Goal: Browse casually: Explore the website without a specific task or goal

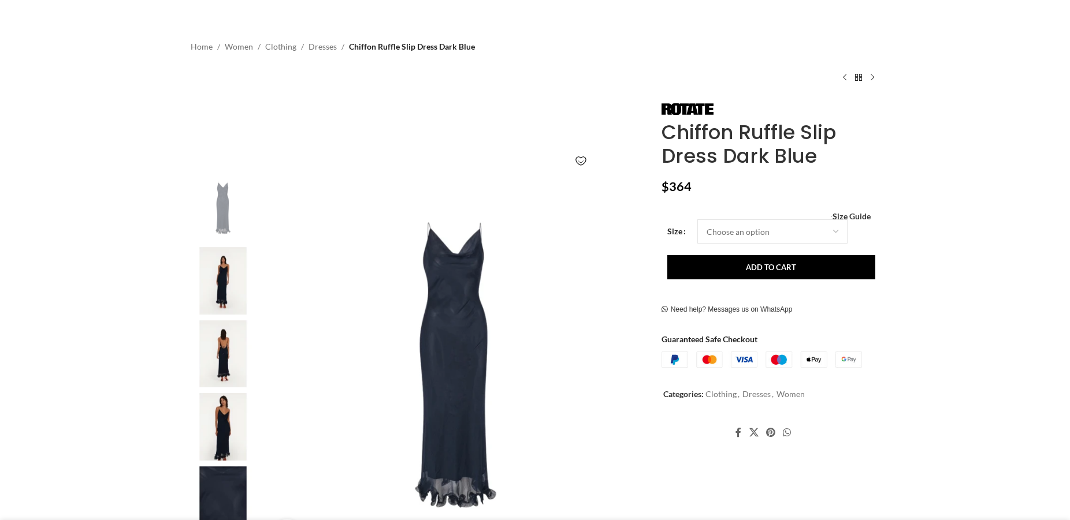
click at [220, 285] on img "2 / 5" at bounding box center [223, 281] width 70 height 68
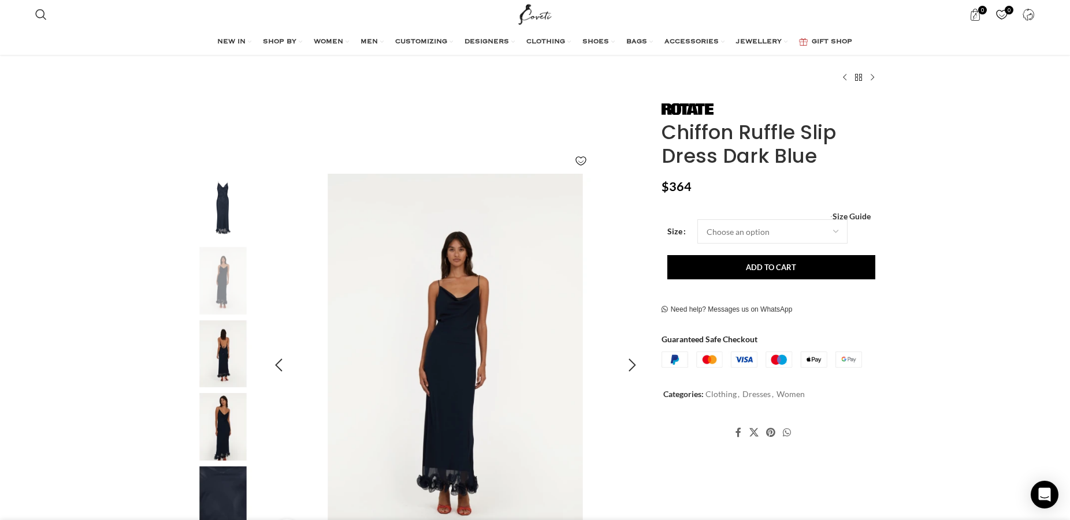
scroll to position [118, 0]
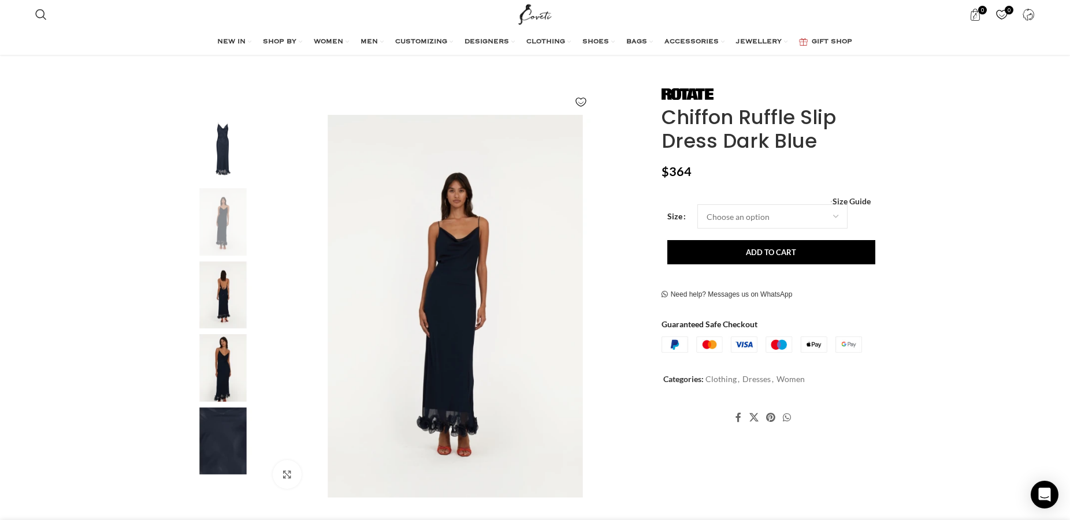
click at [229, 295] on img "3 / 5" at bounding box center [223, 296] width 70 height 68
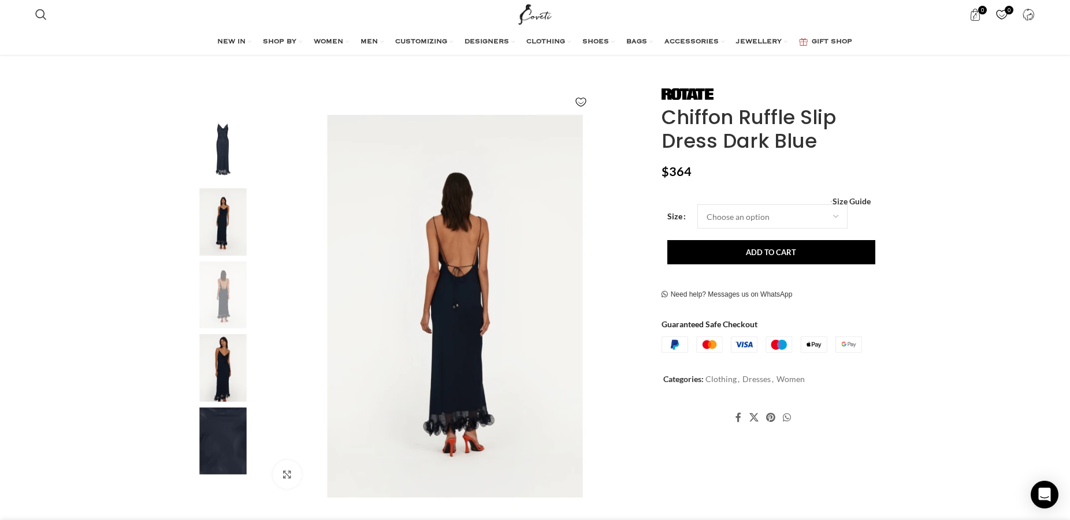
click at [226, 363] on img "4 / 5" at bounding box center [223, 368] width 70 height 68
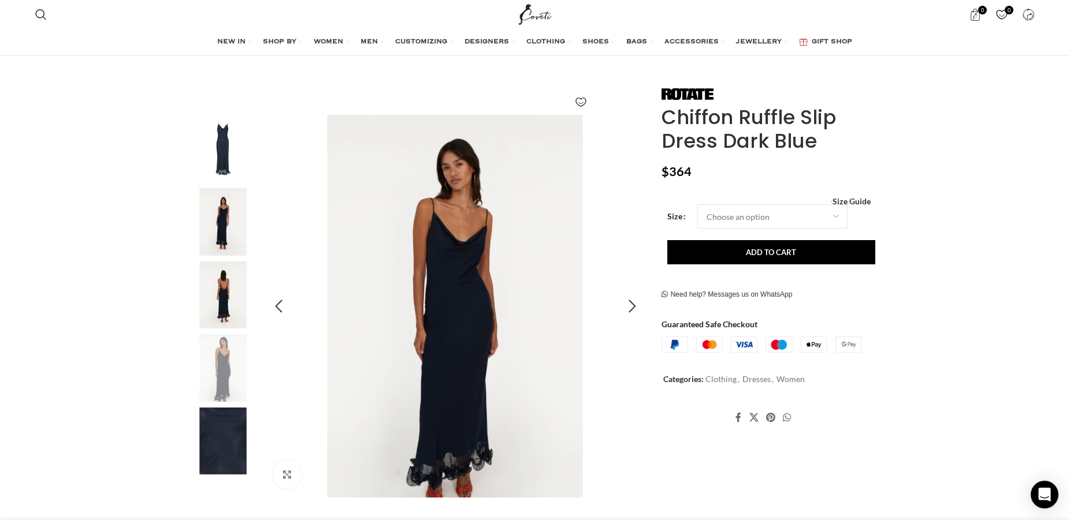
click at [481, 342] on img "4 / 5" at bounding box center [454, 306] width 383 height 383
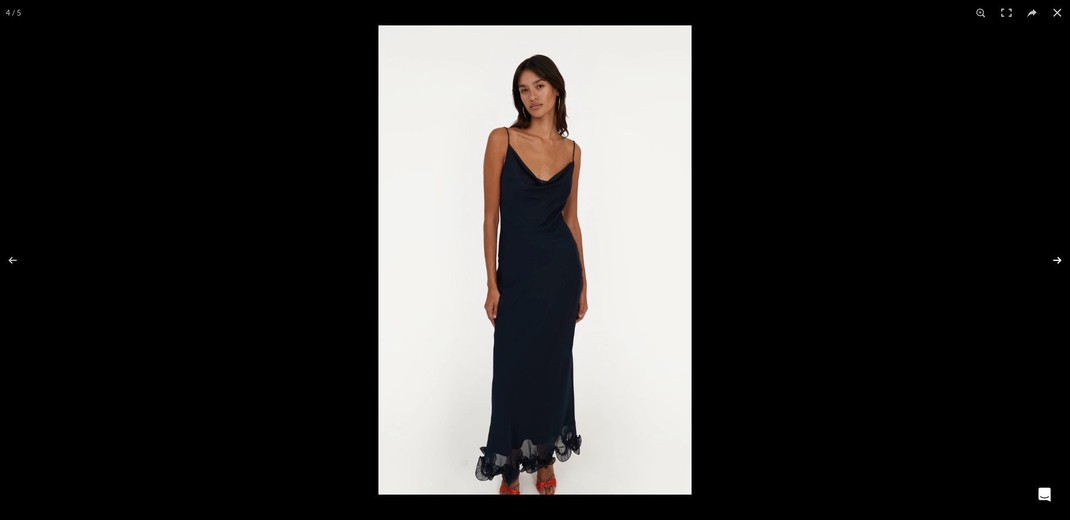
click at [1059, 258] on button at bounding box center [1049, 261] width 40 height 58
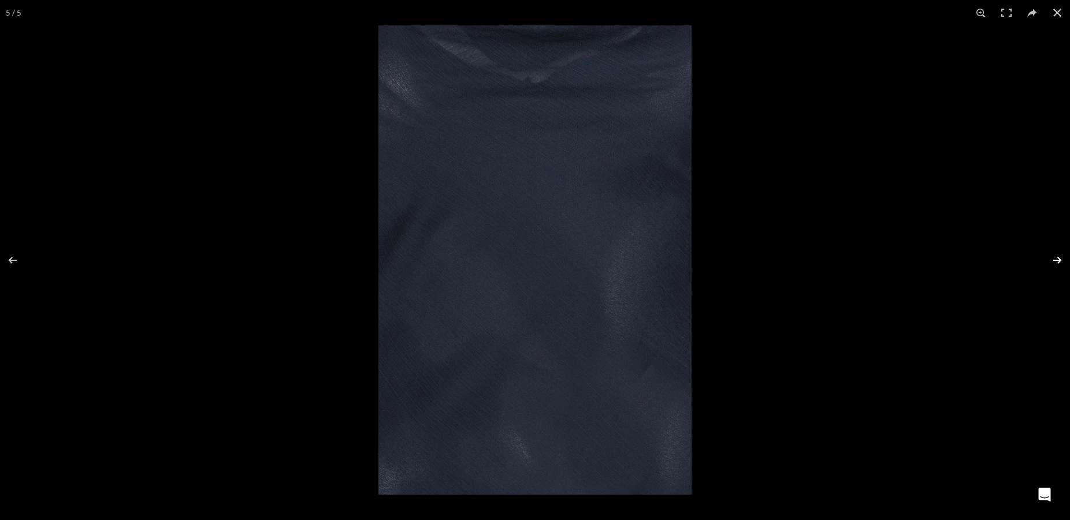
click at [1047, 252] on button at bounding box center [1049, 261] width 40 height 58
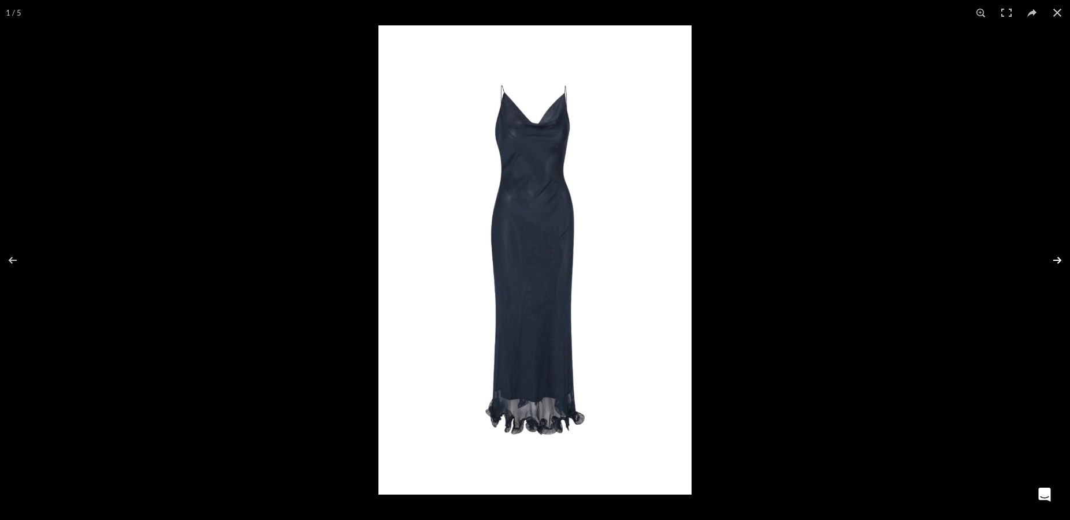
click at [1047, 252] on button at bounding box center [1049, 261] width 40 height 58
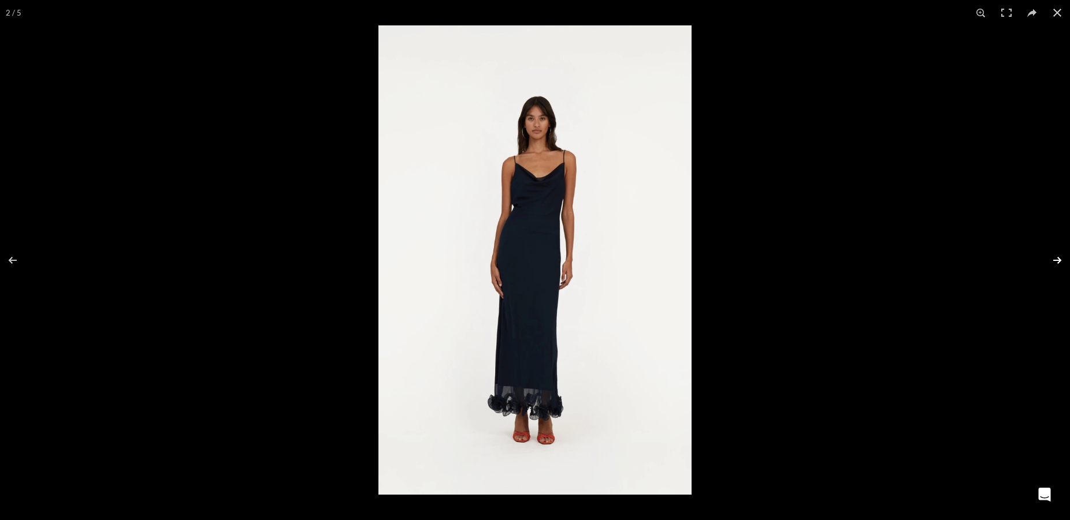
click at [1047, 252] on button at bounding box center [1049, 261] width 40 height 58
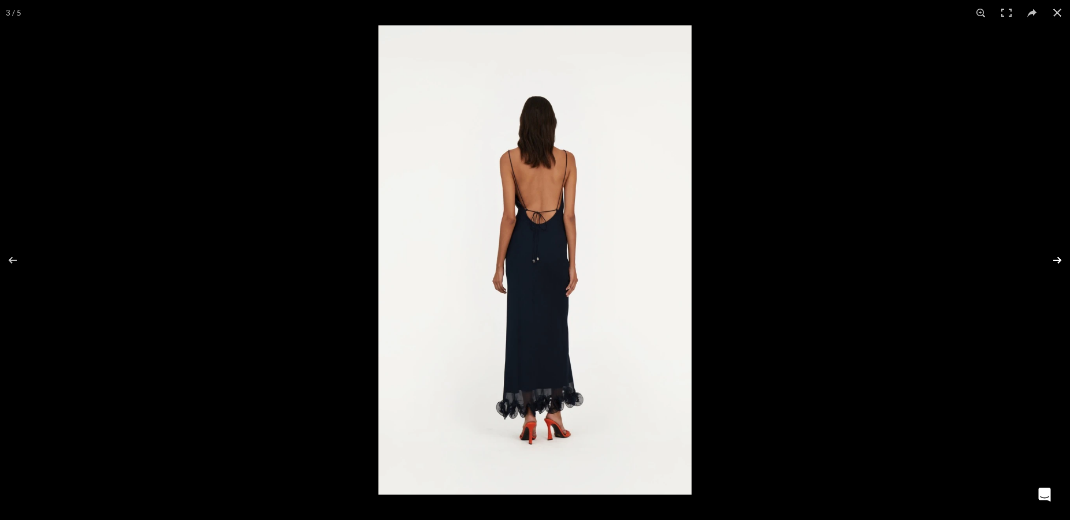
click at [1047, 252] on button at bounding box center [1049, 261] width 40 height 58
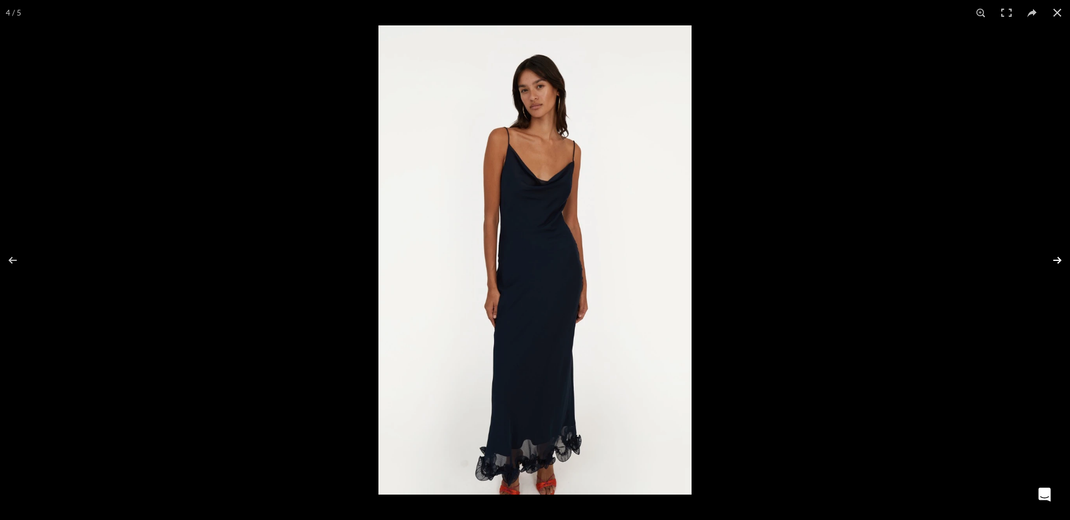
click at [1047, 252] on button at bounding box center [1049, 261] width 40 height 58
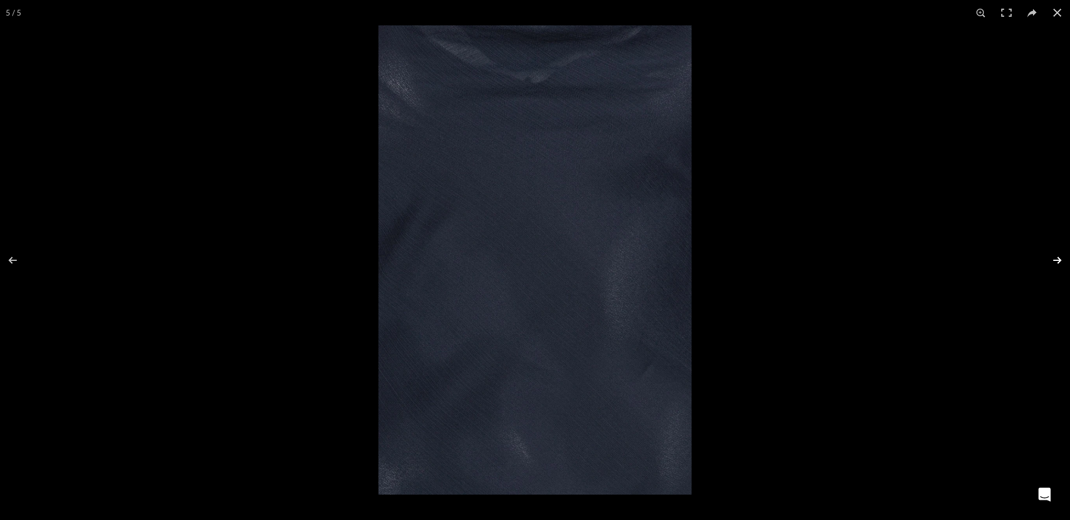
click at [1047, 252] on button at bounding box center [1049, 261] width 40 height 58
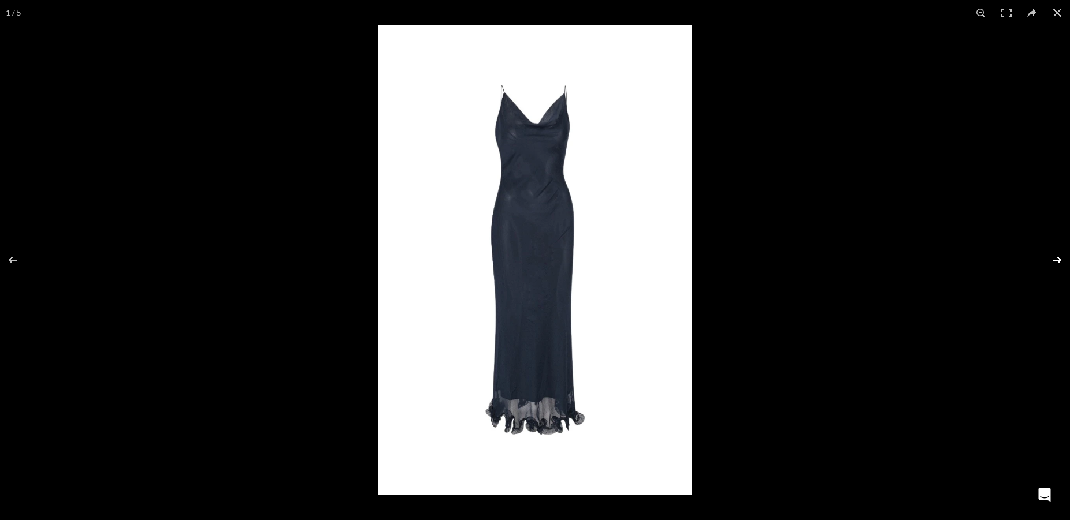
click at [1047, 252] on button at bounding box center [1049, 261] width 40 height 58
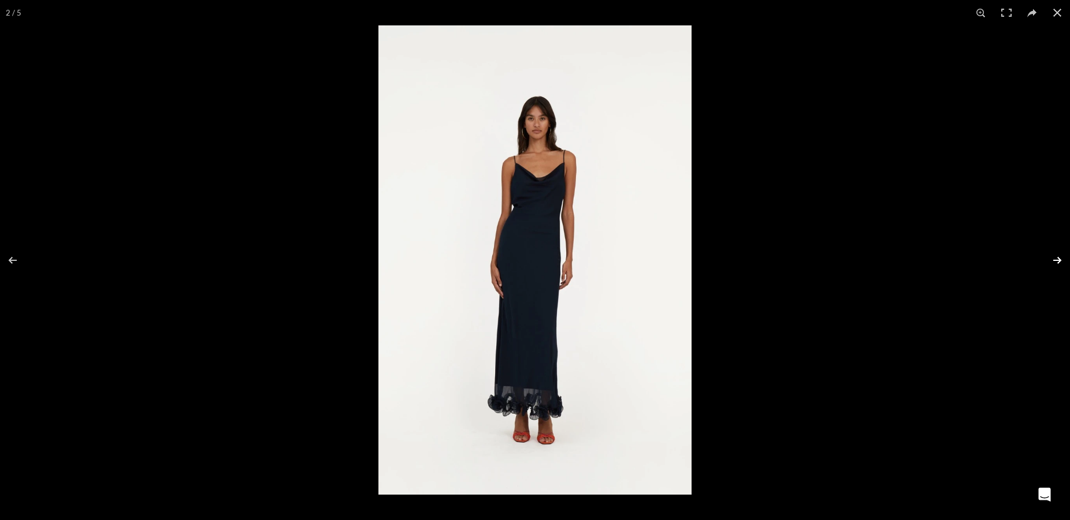
click at [1047, 252] on button at bounding box center [1049, 261] width 40 height 58
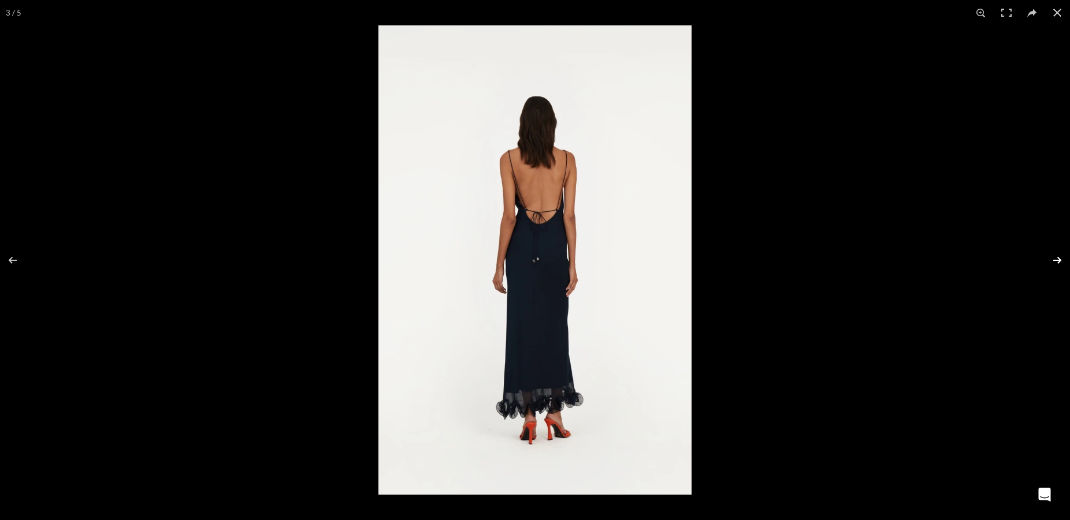
click at [1047, 252] on button at bounding box center [1049, 261] width 40 height 58
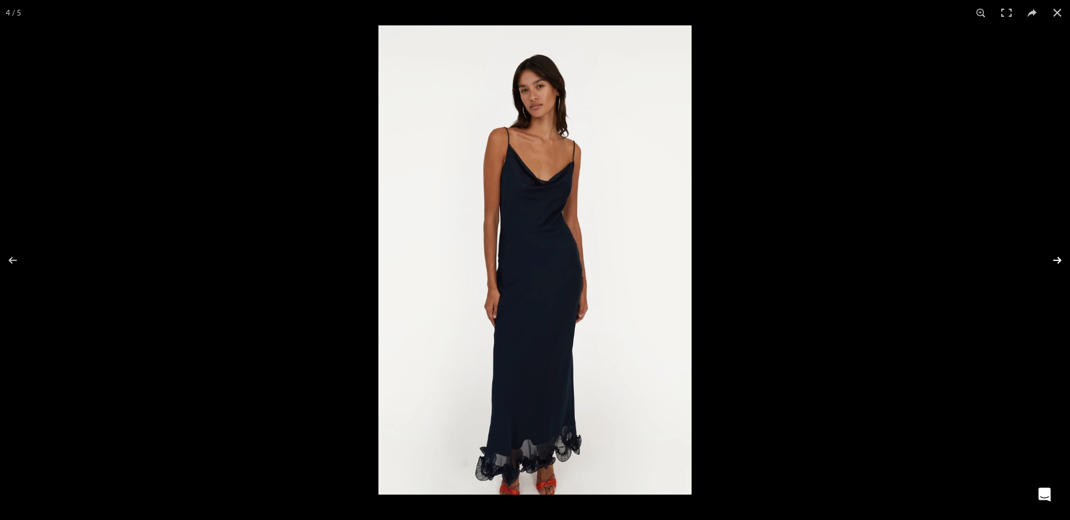
click at [1047, 252] on button at bounding box center [1049, 261] width 40 height 58
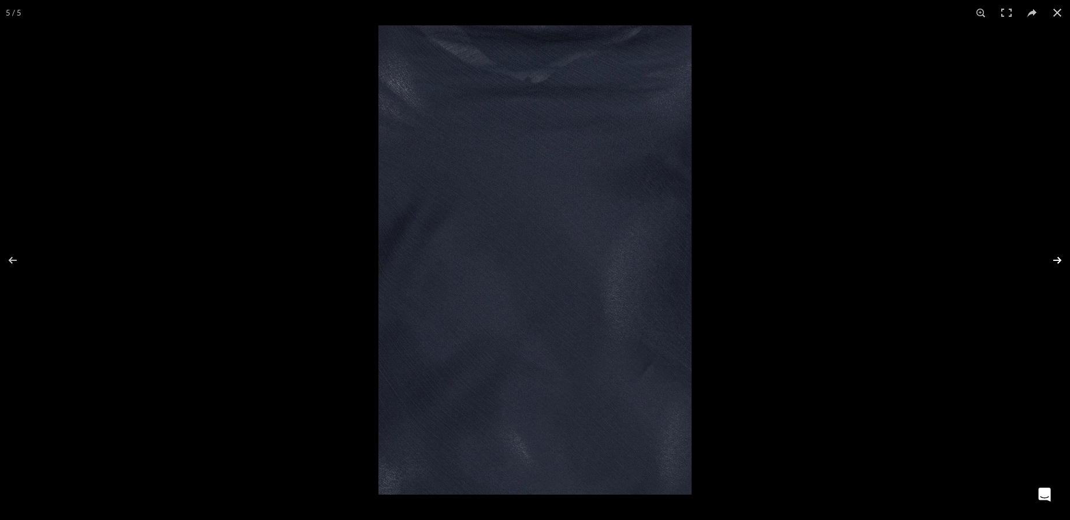
click at [1047, 252] on button at bounding box center [1049, 261] width 40 height 58
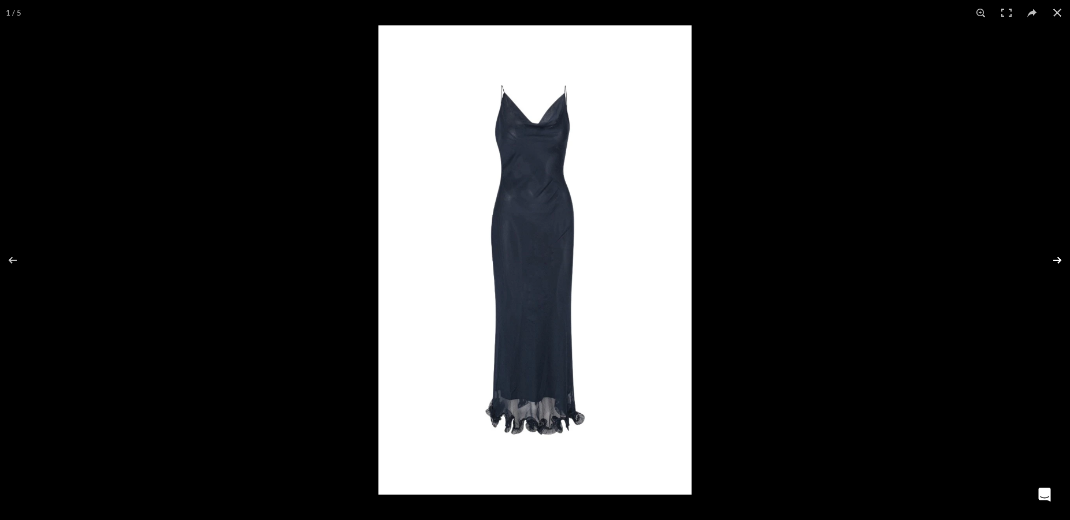
click at [1047, 252] on button at bounding box center [1049, 261] width 40 height 58
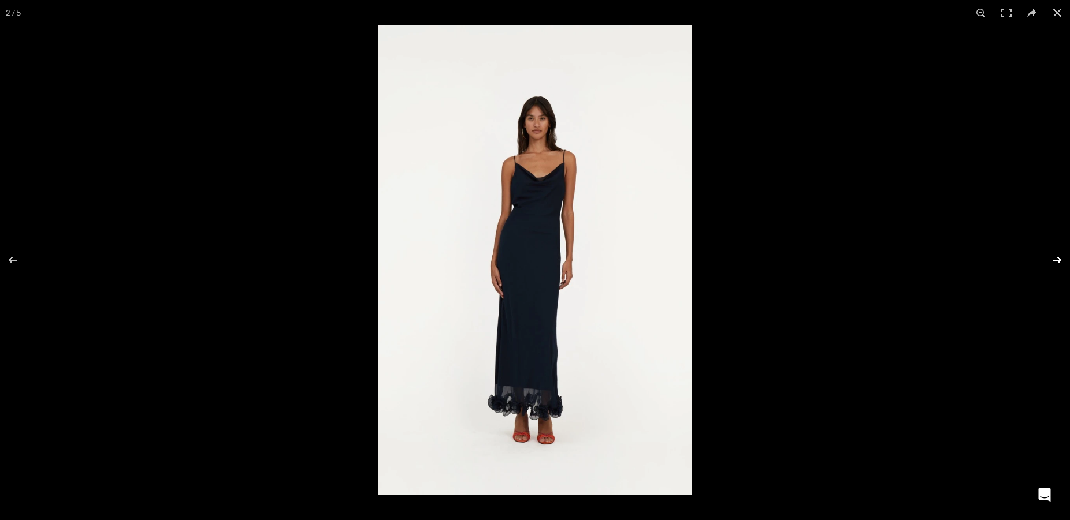
click at [1047, 252] on button at bounding box center [1049, 261] width 40 height 58
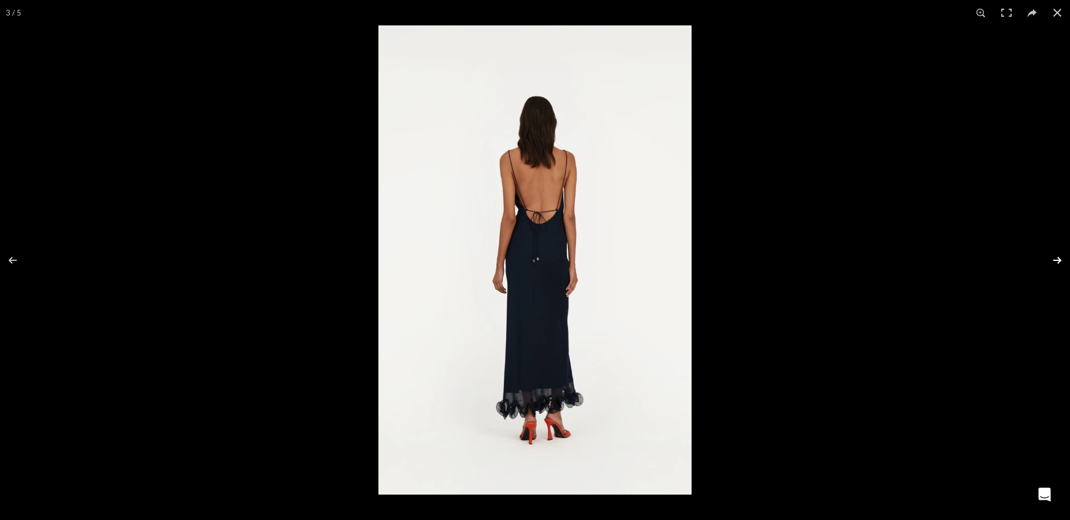
click at [1047, 252] on button at bounding box center [1049, 261] width 40 height 58
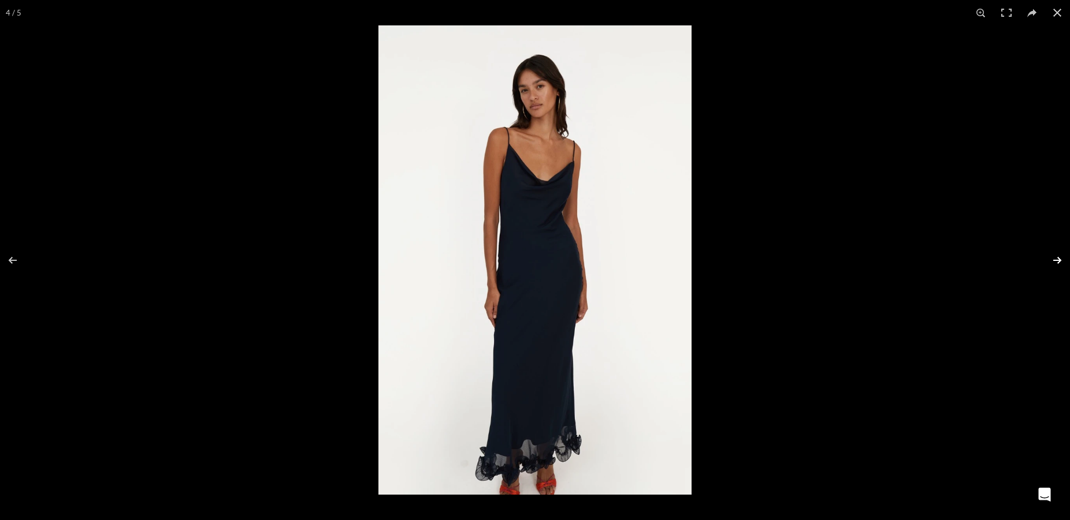
click at [1045, 249] on button at bounding box center [1049, 261] width 40 height 58
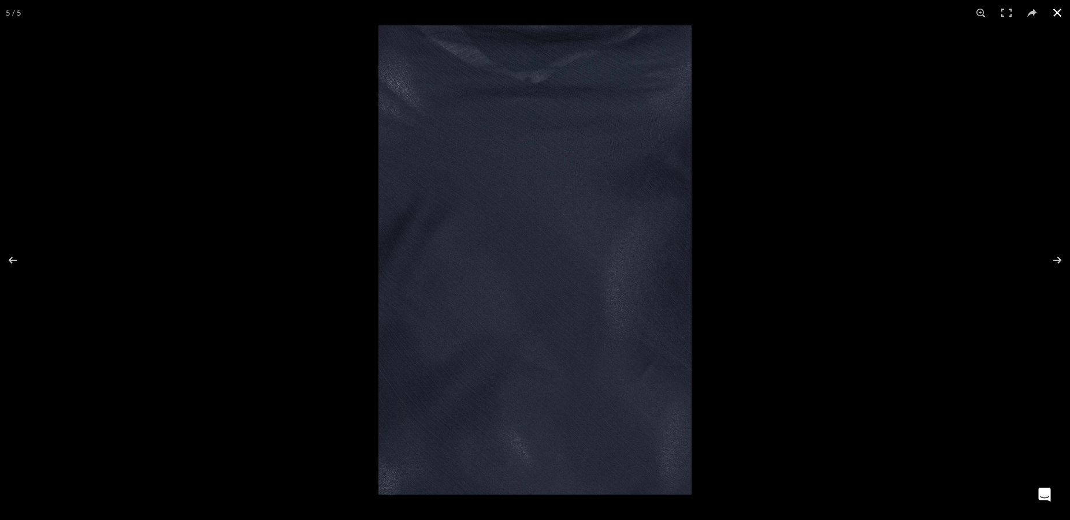
click at [1055, 8] on button at bounding box center [1056, 12] width 25 height 25
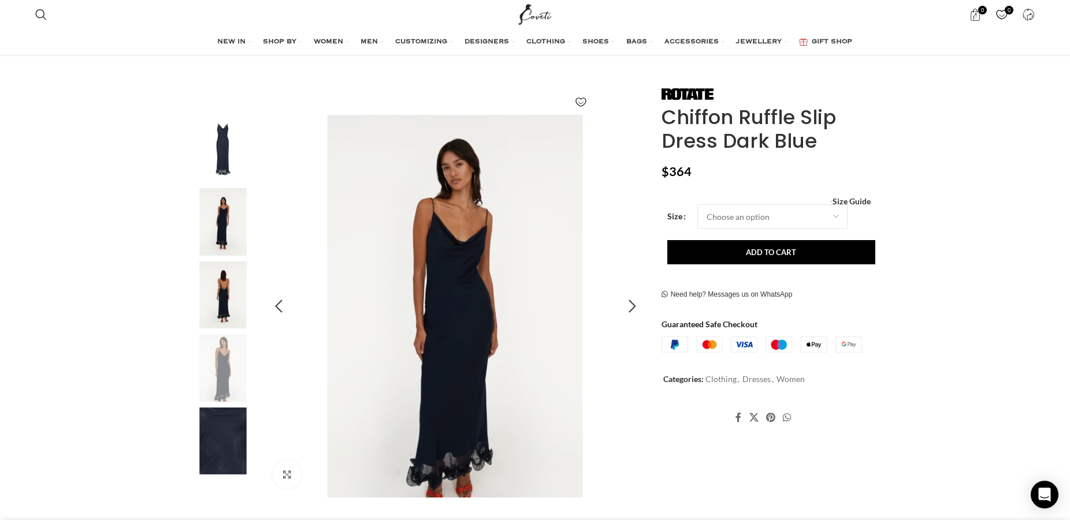
click at [559, 262] on img "4 / 5" at bounding box center [454, 306] width 383 height 383
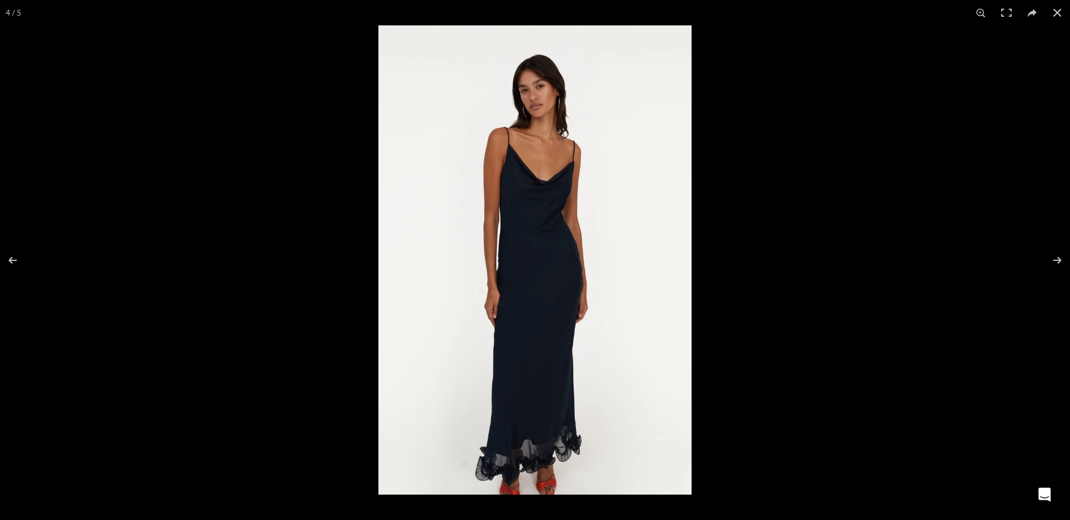
click at [627, 318] on img at bounding box center [534, 260] width 313 height 470
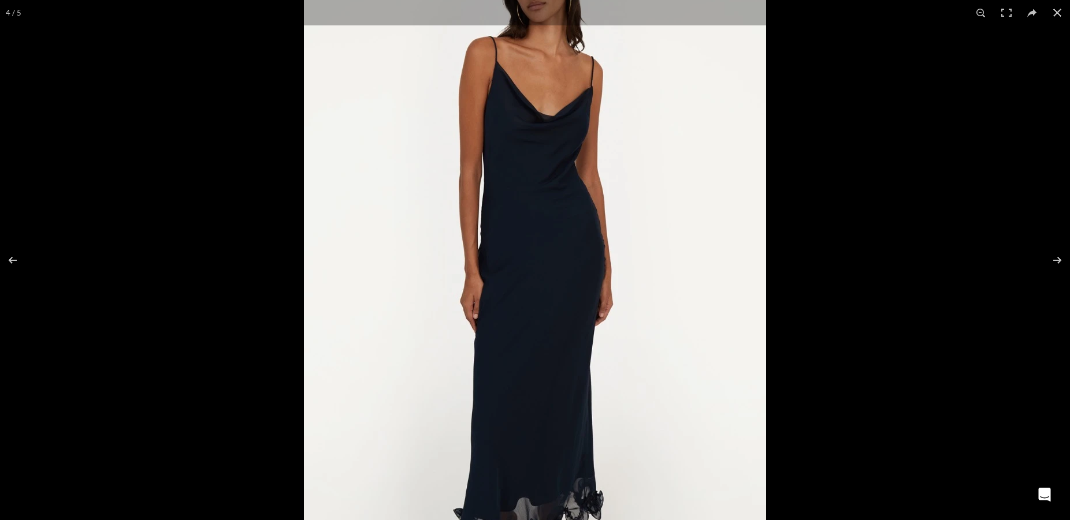
click at [653, 207] on img at bounding box center [535, 232] width 462 height 693
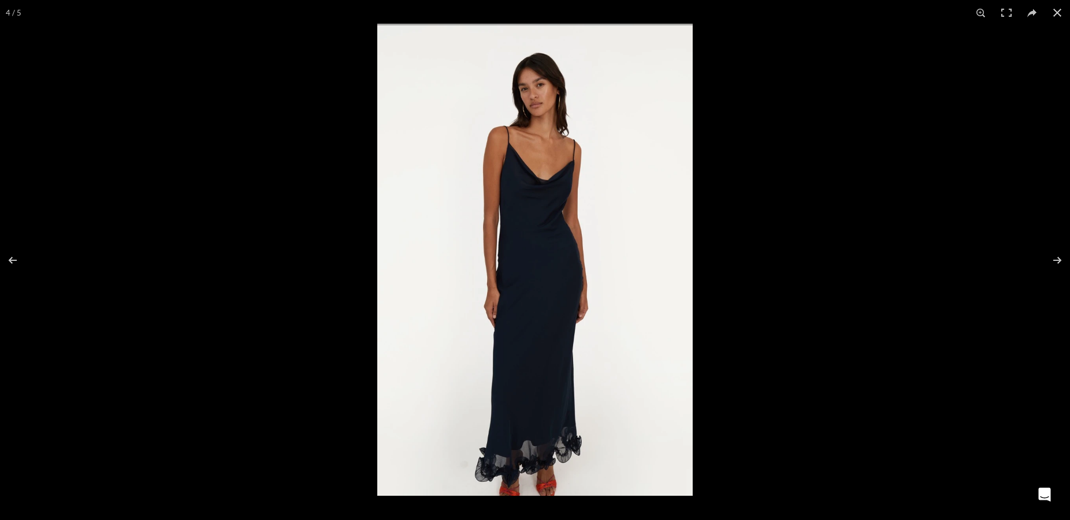
click at [638, 210] on img at bounding box center [534, 260] width 315 height 472
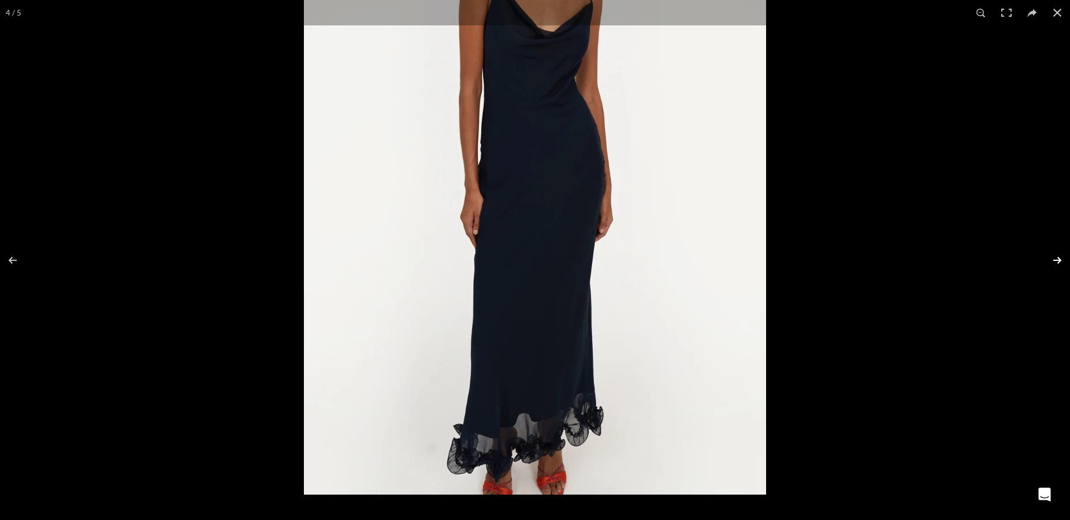
click at [1058, 260] on button at bounding box center [1049, 261] width 40 height 58
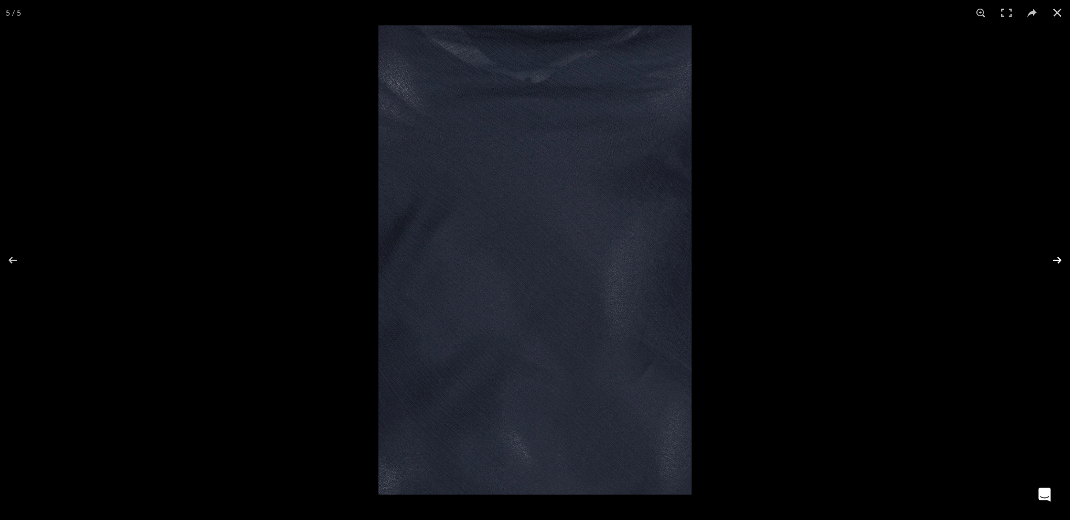
click at [1058, 260] on button at bounding box center [1049, 261] width 40 height 58
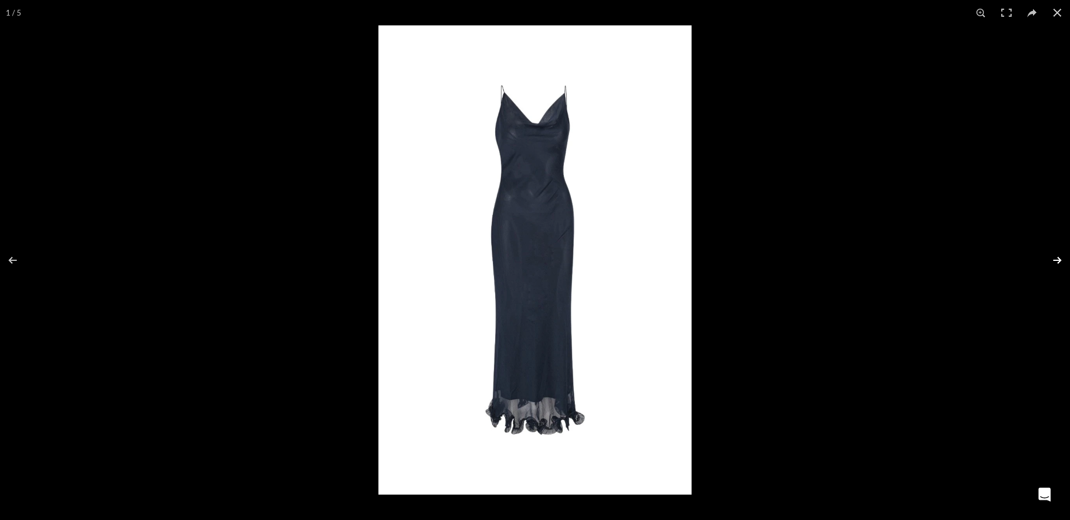
click at [1059, 255] on button at bounding box center [1049, 261] width 40 height 58
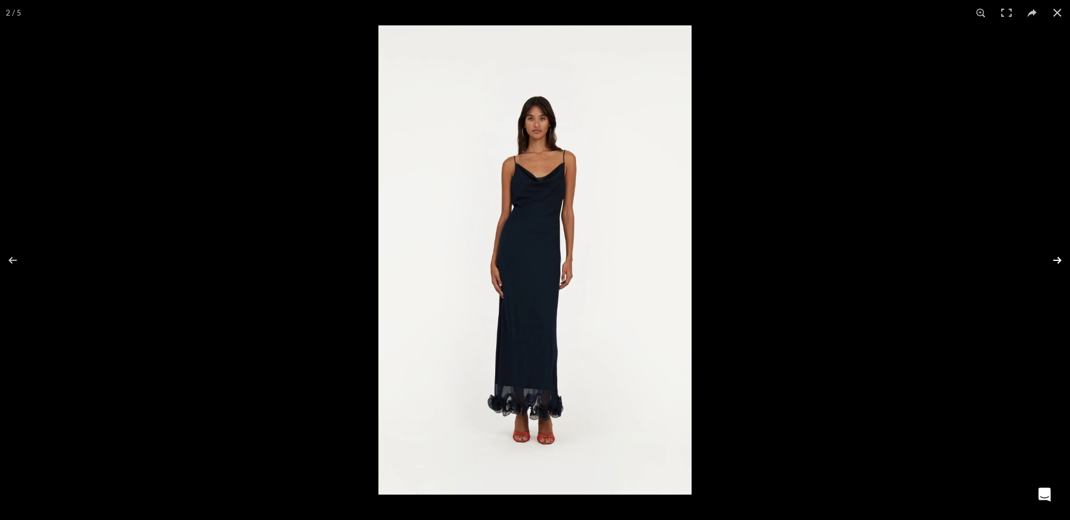
click at [1060, 255] on button at bounding box center [1049, 261] width 40 height 58
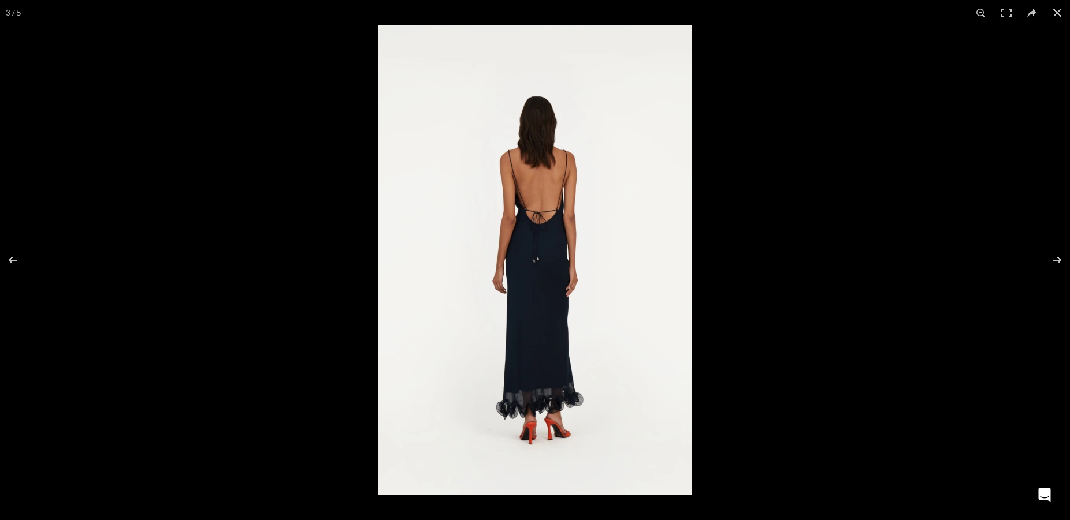
click at [579, 250] on img at bounding box center [534, 260] width 313 height 470
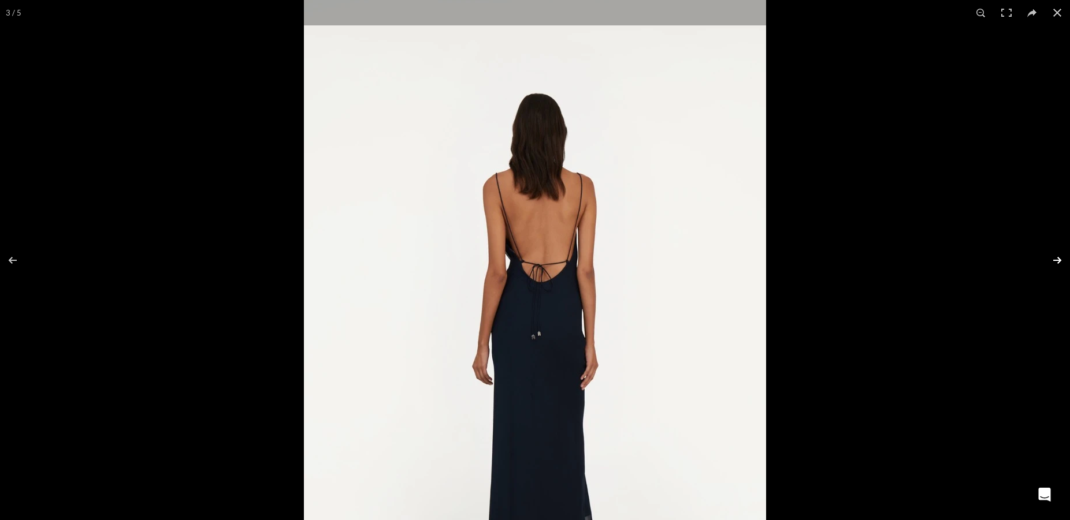
click at [1046, 266] on button at bounding box center [1049, 261] width 40 height 58
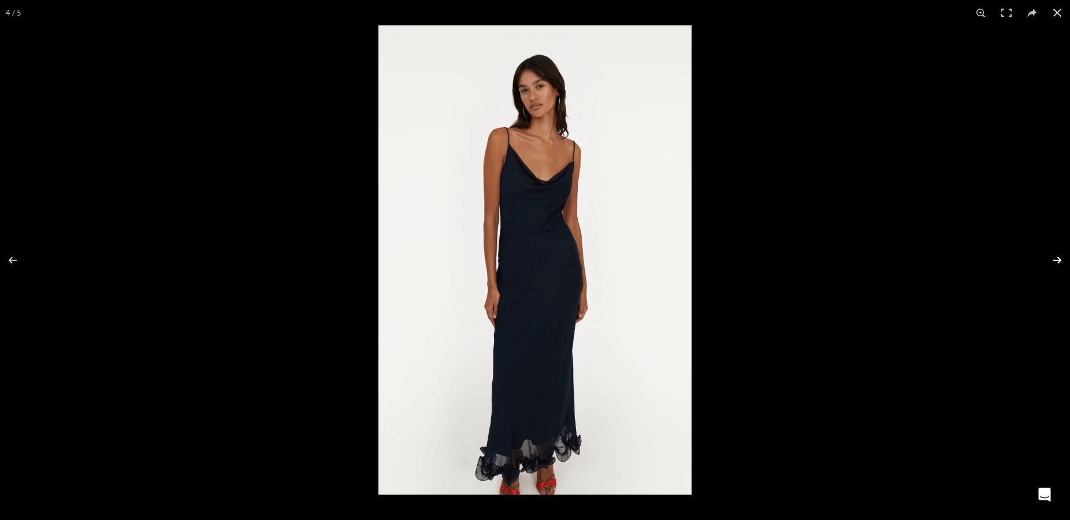
click at [1048, 264] on button at bounding box center [1049, 261] width 40 height 58
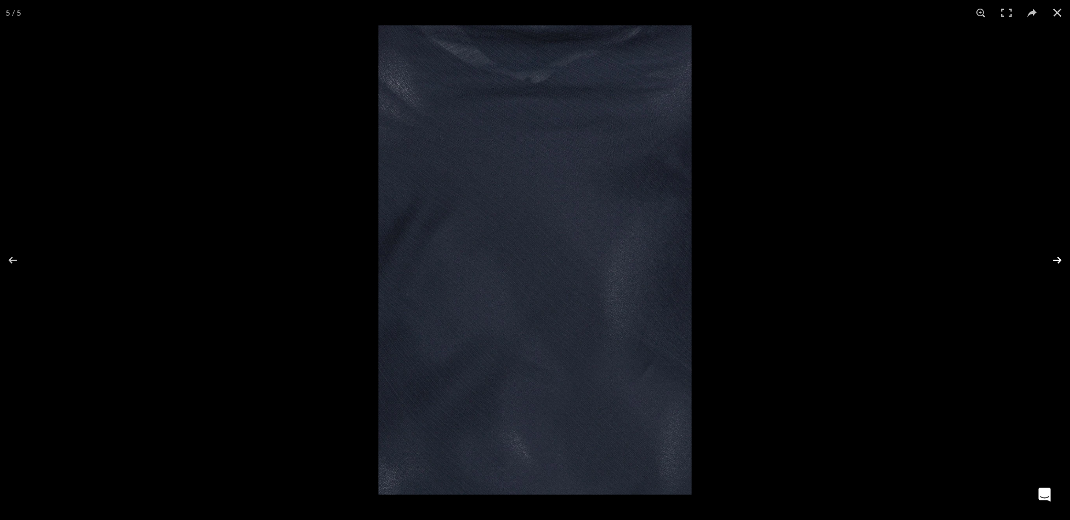
click at [1048, 264] on button at bounding box center [1049, 261] width 40 height 58
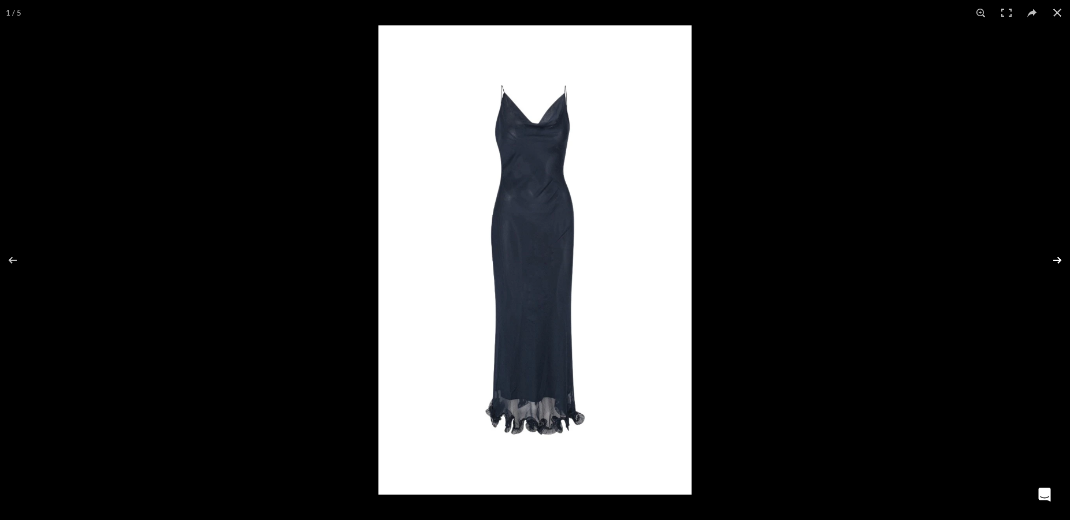
click at [1049, 262] on button at bounding box center [1049, 261] width 40 height 58
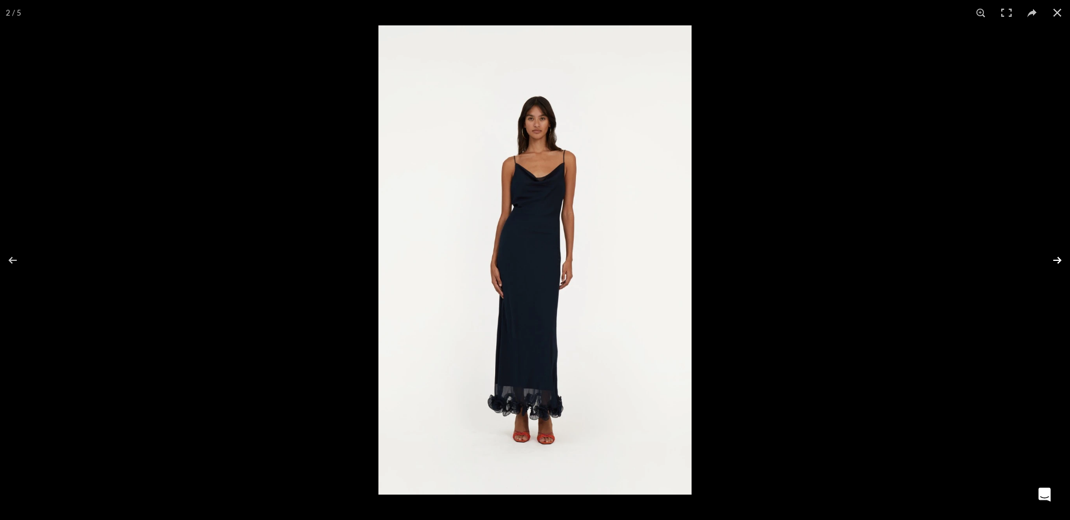
click at [1051, 263] on button at bounding box center [1049, 261] width 40 height 58
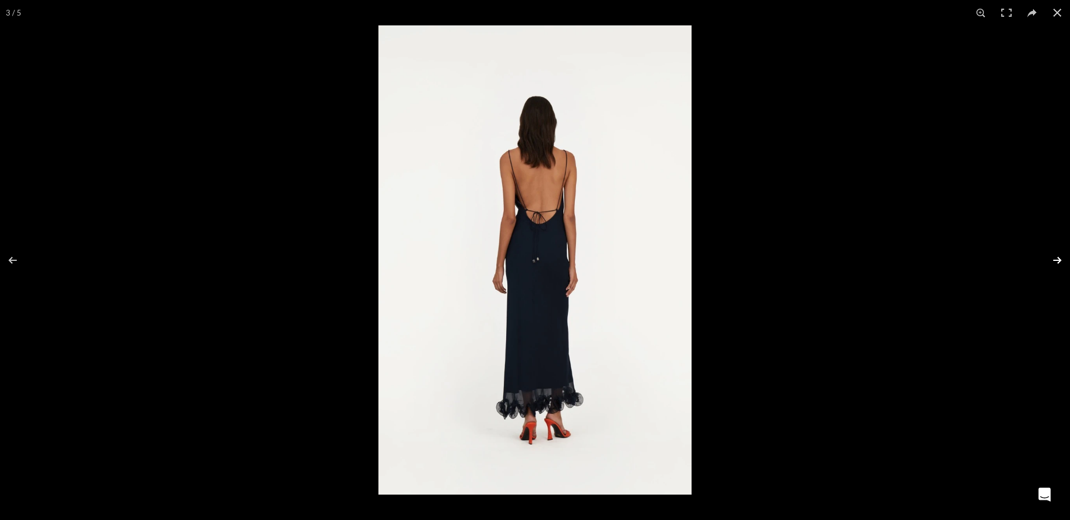
click at [1051, 263] on button at bounding box center [1049, 261] width 40 height 58
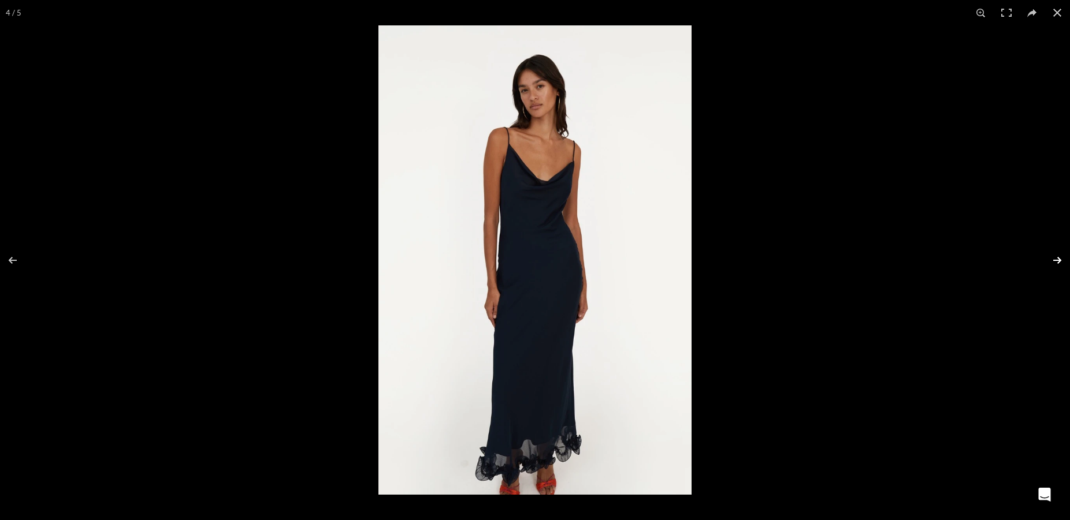
click at [1051, 263] on button at bounding box center [1049, 261] width 40 height 58
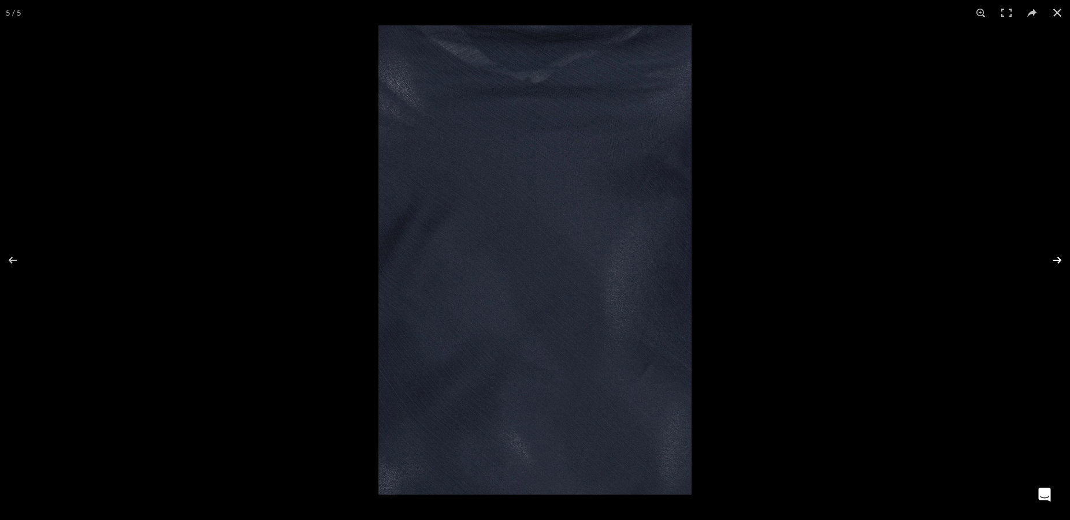
click at [1051, 263] on button at bounding box center [1049, 261] width 40 height 58
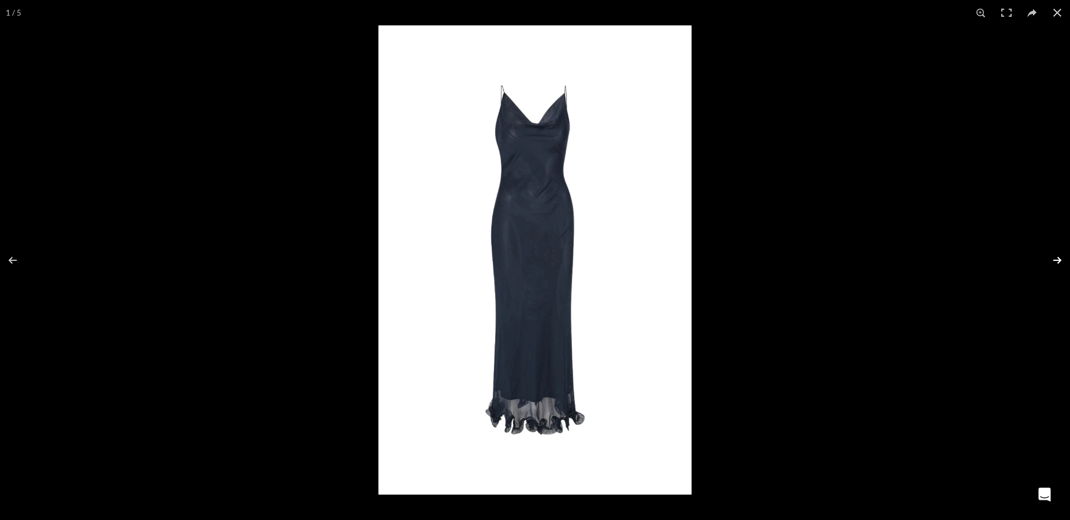
click at [1051, 263] on button at bounding box center [1049, 261] width 40 height 58
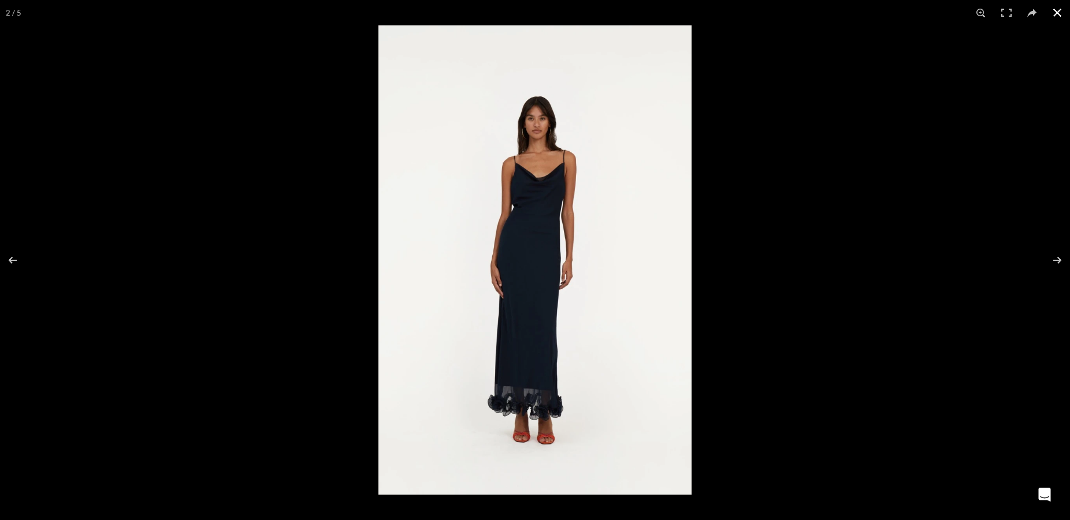
click at [1056, 14] on button at bounding box center [1056, 12] width 25 height 25
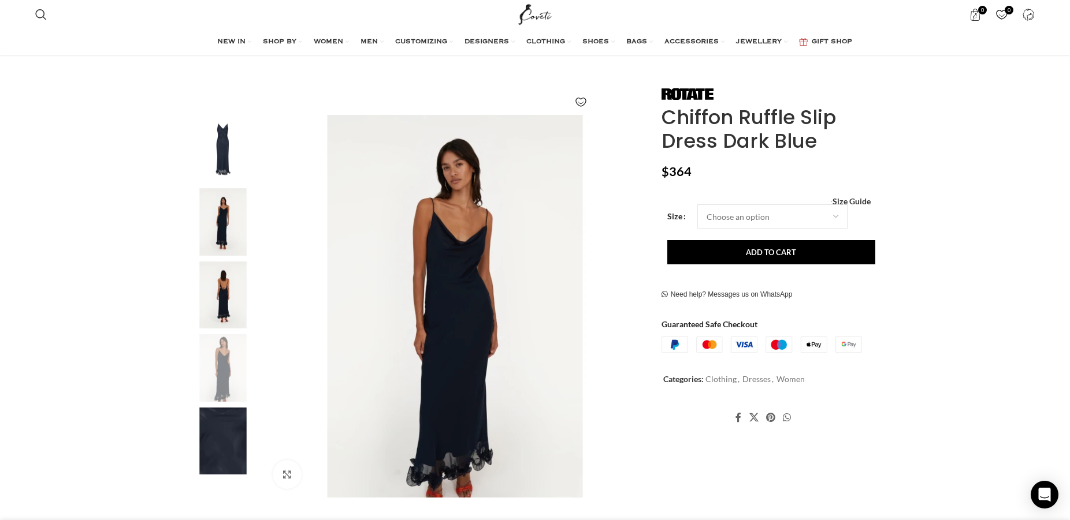
click at [219, 441] on img "5 / 5" at bounding box center [223, 442] width 70 height 68
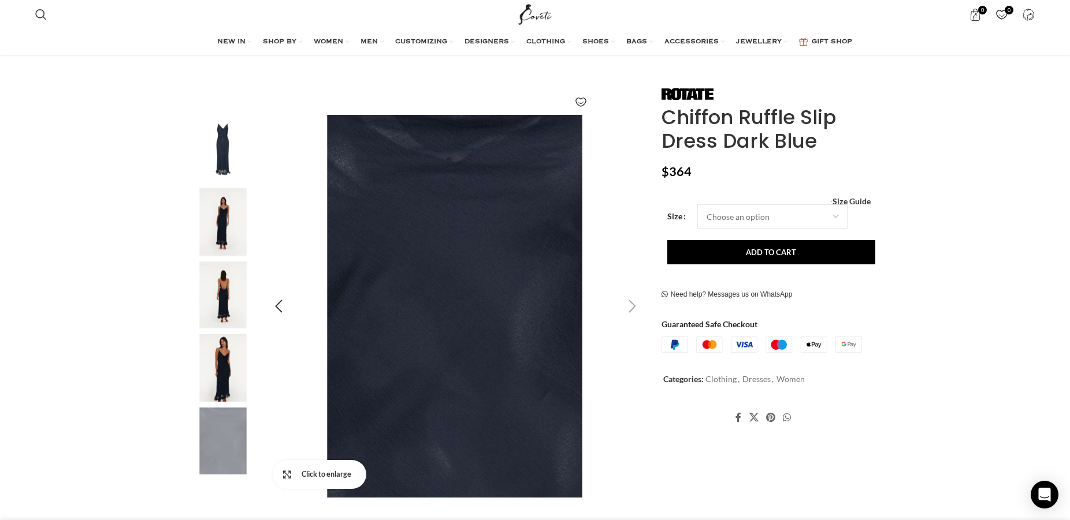
click at [290, 475] on link "Click to enlarge" at bounding box center [320, 474] width 94 height 29
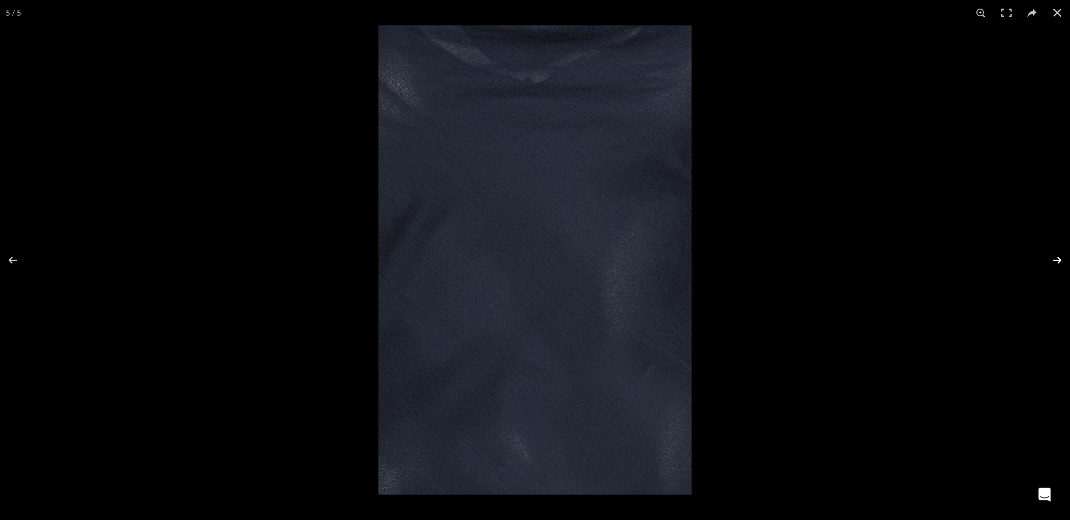
click at [1062, 256] on button at bounding box center [1049, 261] width 40 height 58
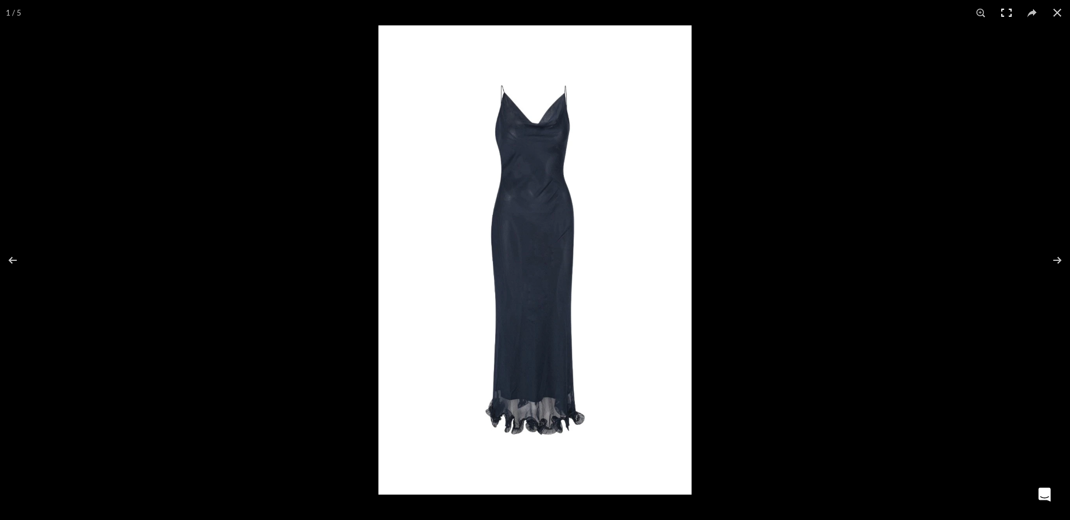
click at [1007, 14] on button at bounding box center [1005, 12] width 25 height 25
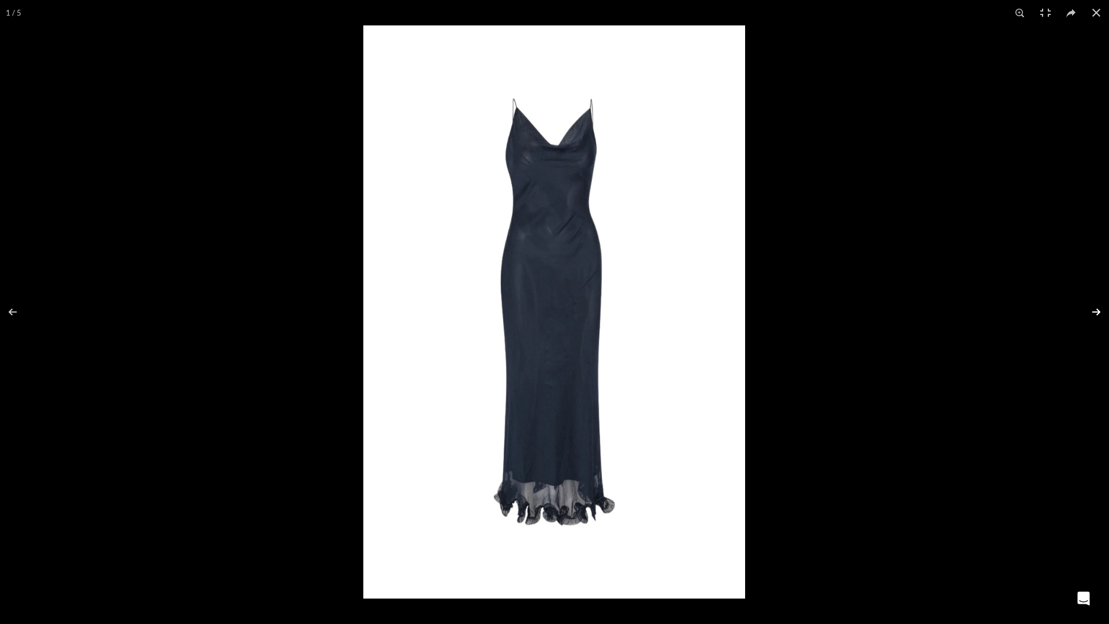
click at [1069, 306] on button at bounding box center [1089, 312] width 40 height 58
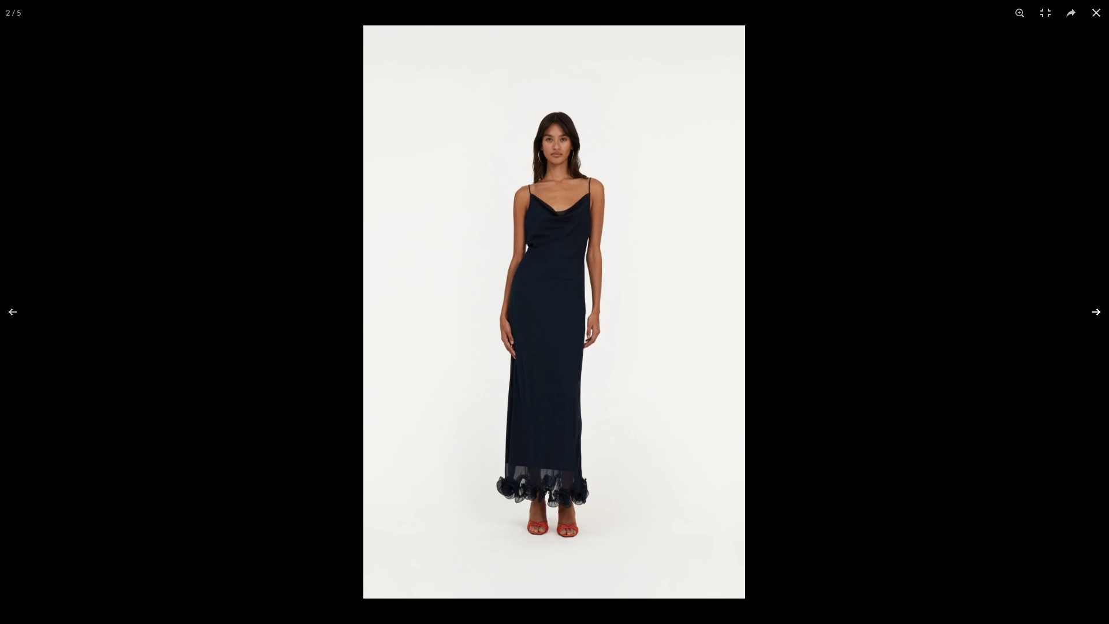
click at [1069, 303] on button at bounding box center [1089, 312] width 40 height 58
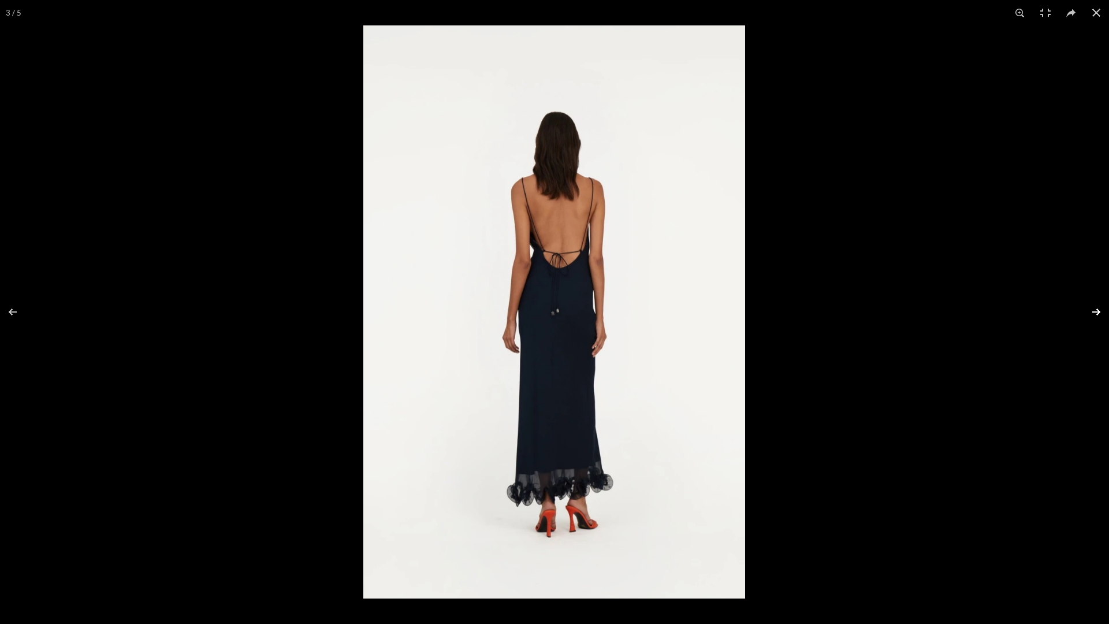
click at [1069, 303] on button at bounding box center [1089, 312] width 40 height 58
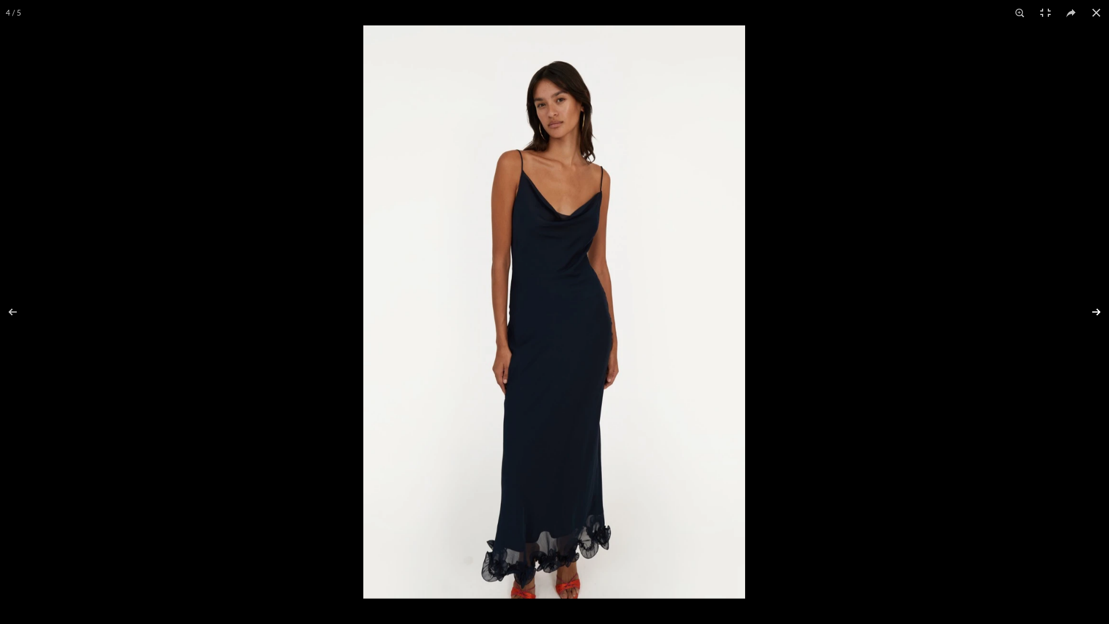
click at [1069, 303] on button at bounding box center [1089, 312] width 40 height 58
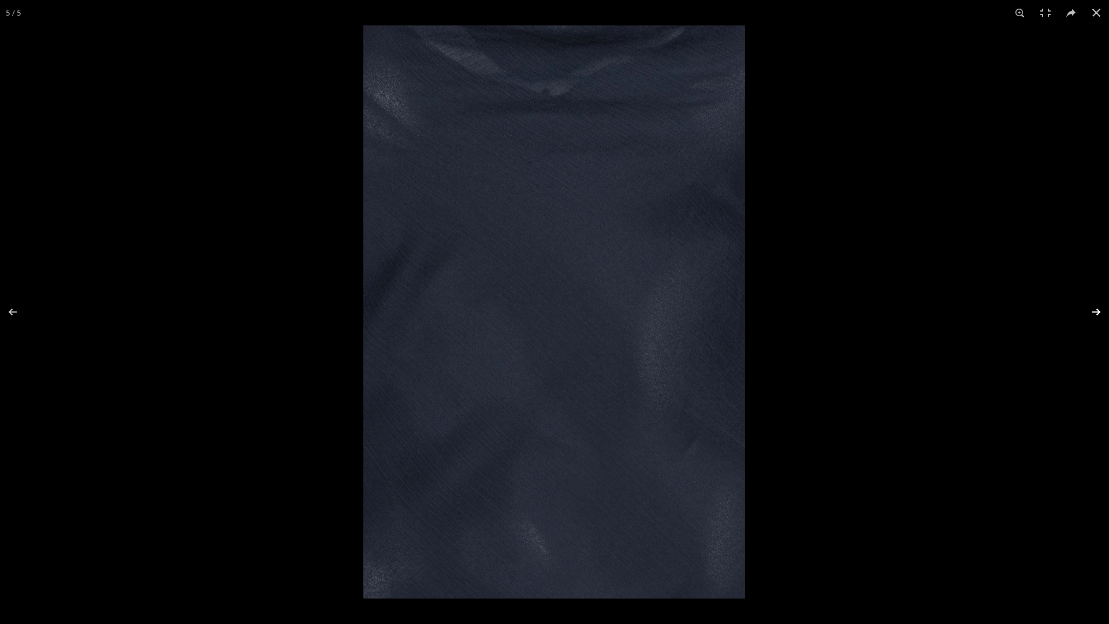
click at [1069, 303] on button at bounding box center [1089, 312] width 40 height 58
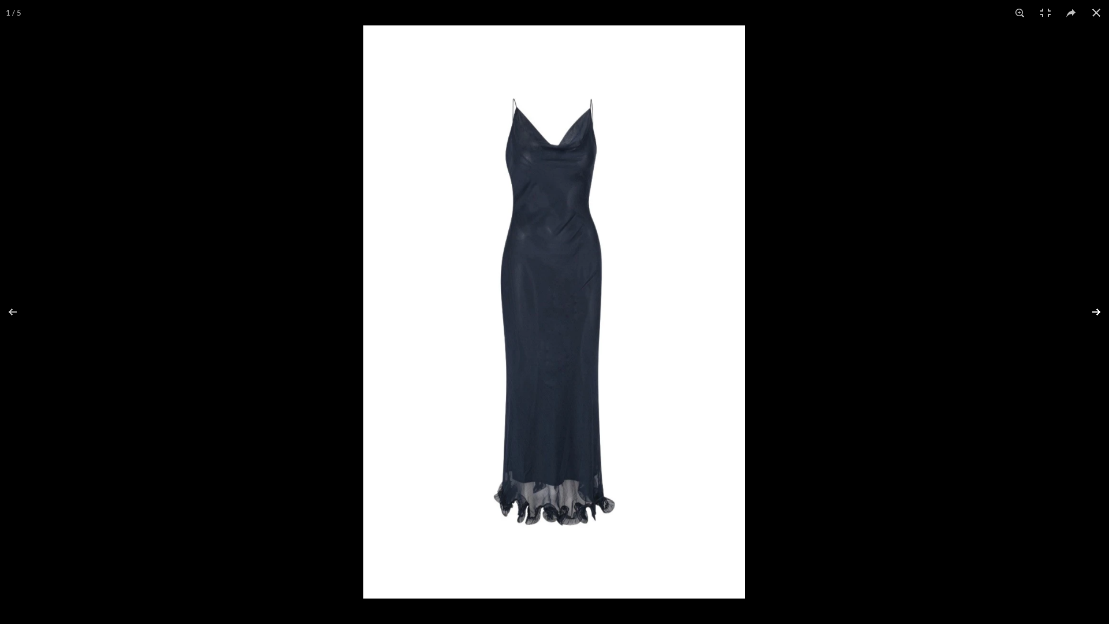
click at [1069, 303] on button at bounding box center [1089, 312] width 40 height 58
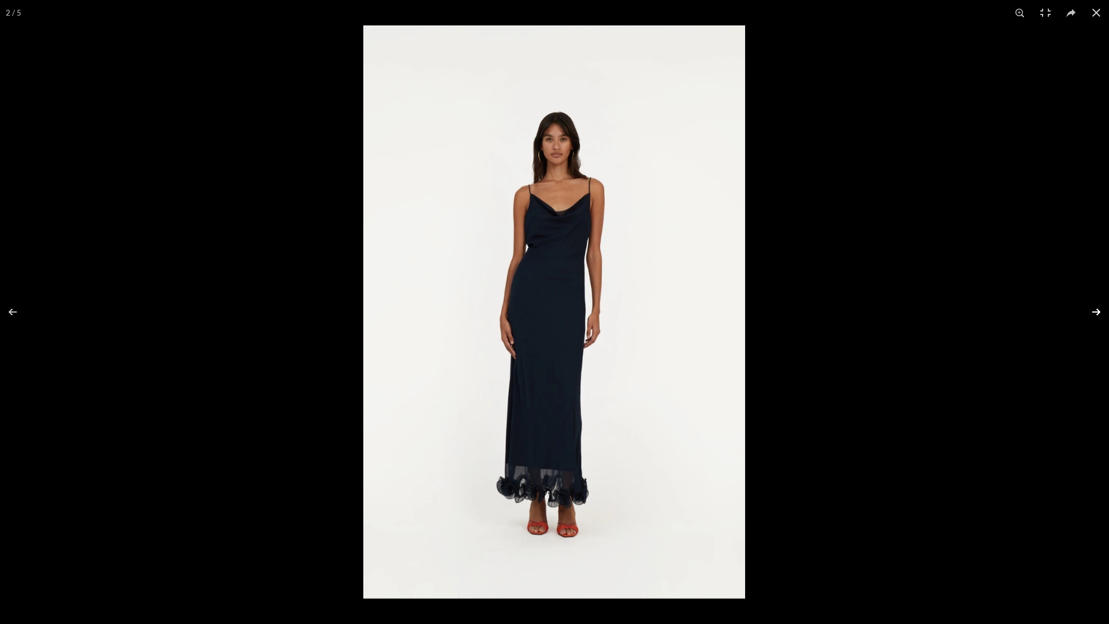
click at [1069, 303] on button at bounding box center [1089, 312] width 40 height 58
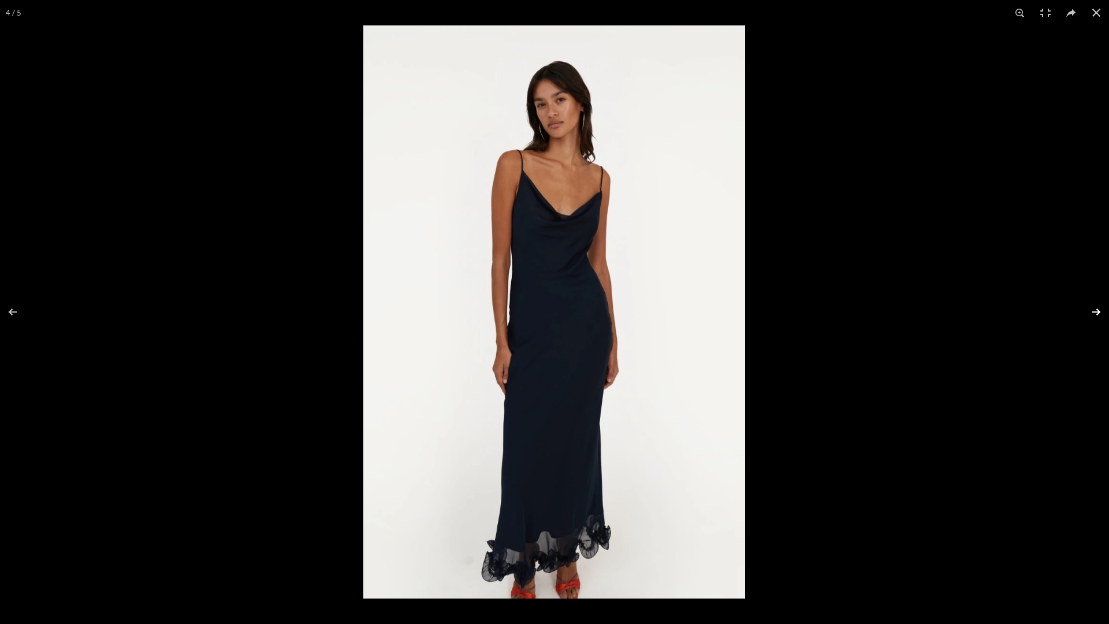
click at [1069, 302] on button at bounding box center [1089, 312] width 40 height 58
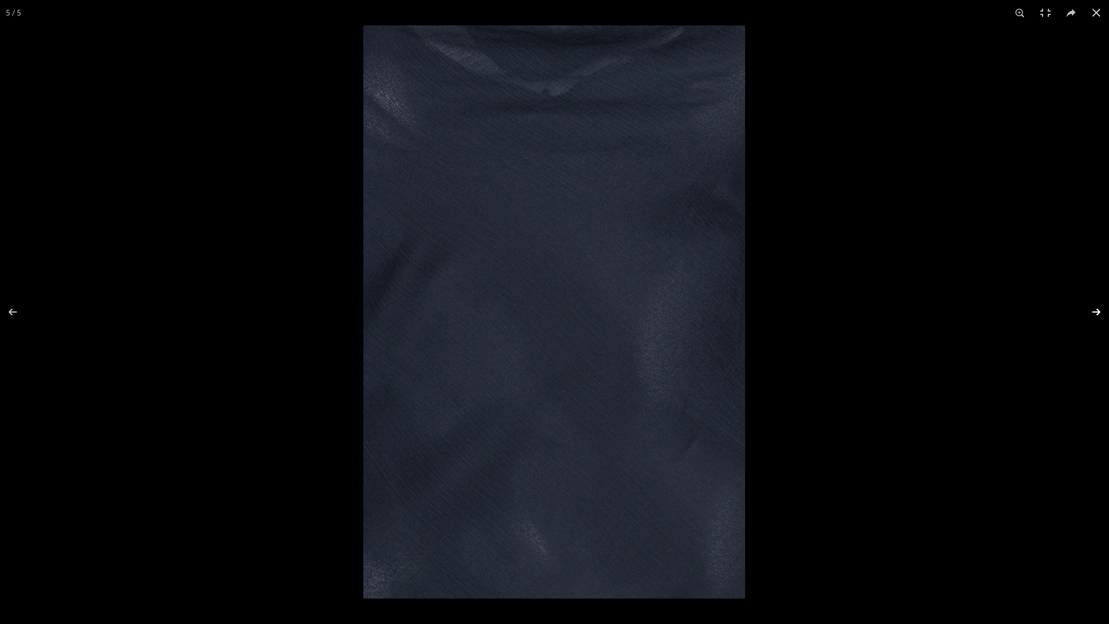
click at [1069, 300] on button at bounding box center [1089, 312] width 40 height 58
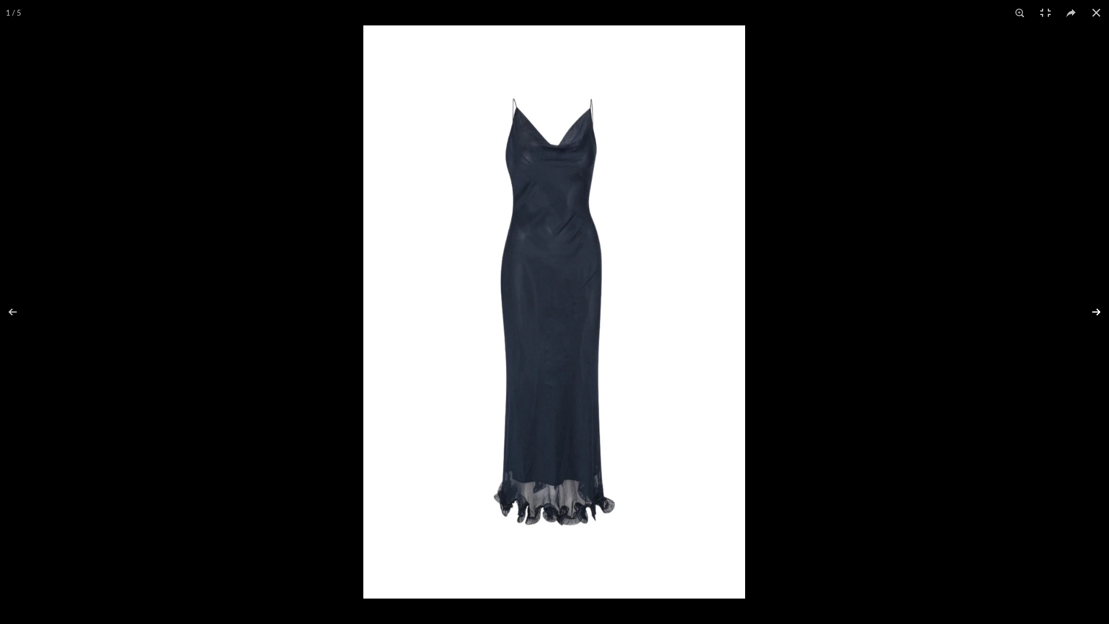
click at [1069, 300] on button at bounding box center [1089, 312] width 40 height 58
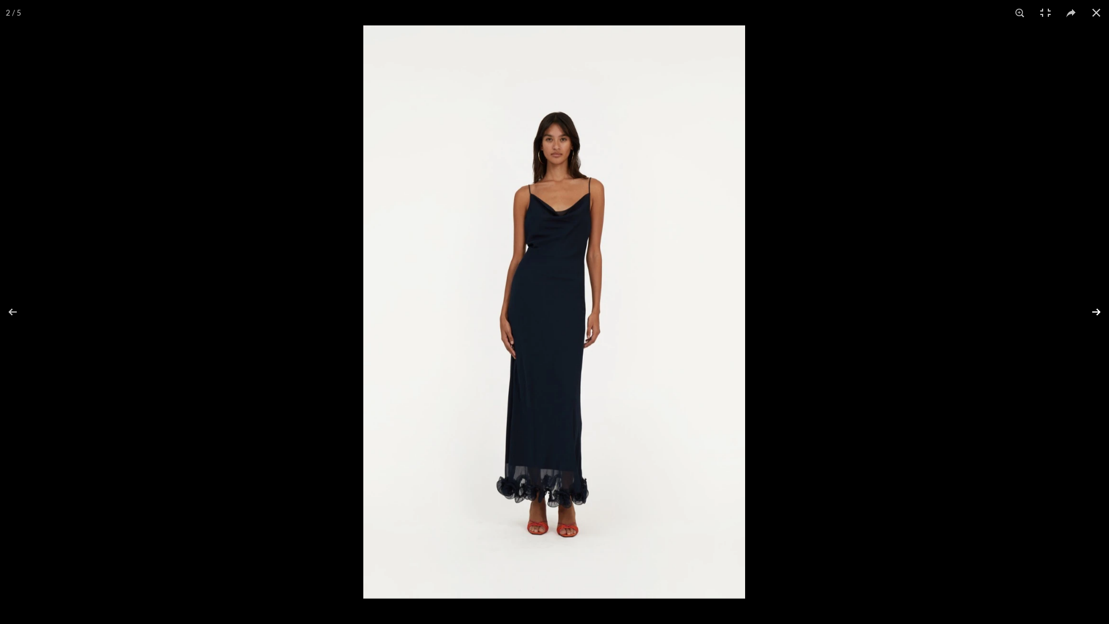
click at [1069, 300] on button at bounding box center [1089, 312] width 40 height 58
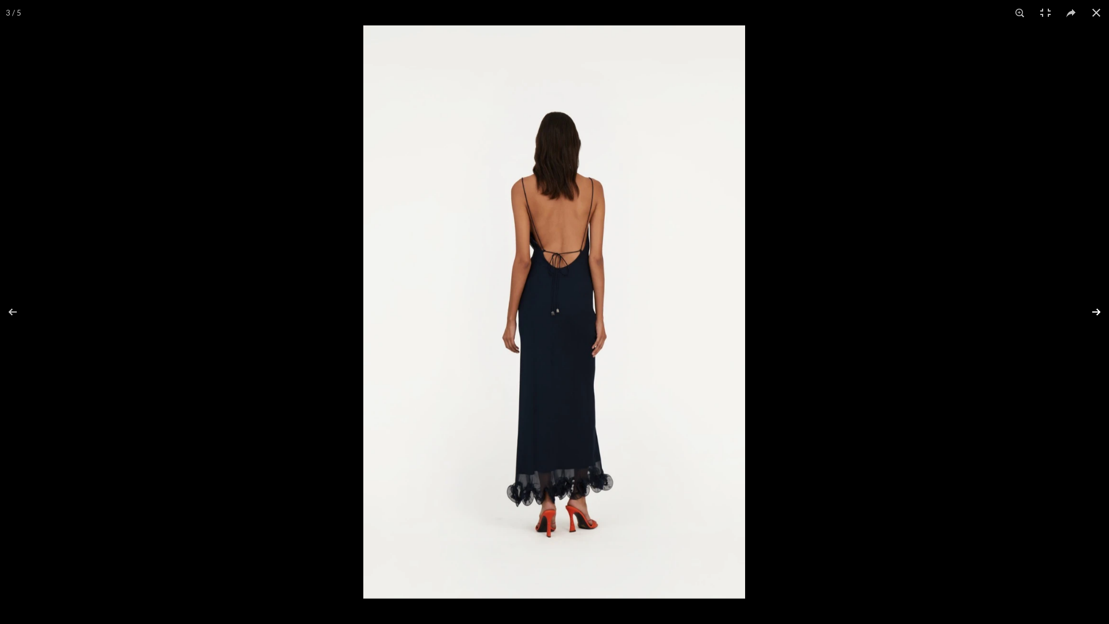
click at [1069, 300] on button at bounding box center [1089, 312] width 40 height 58
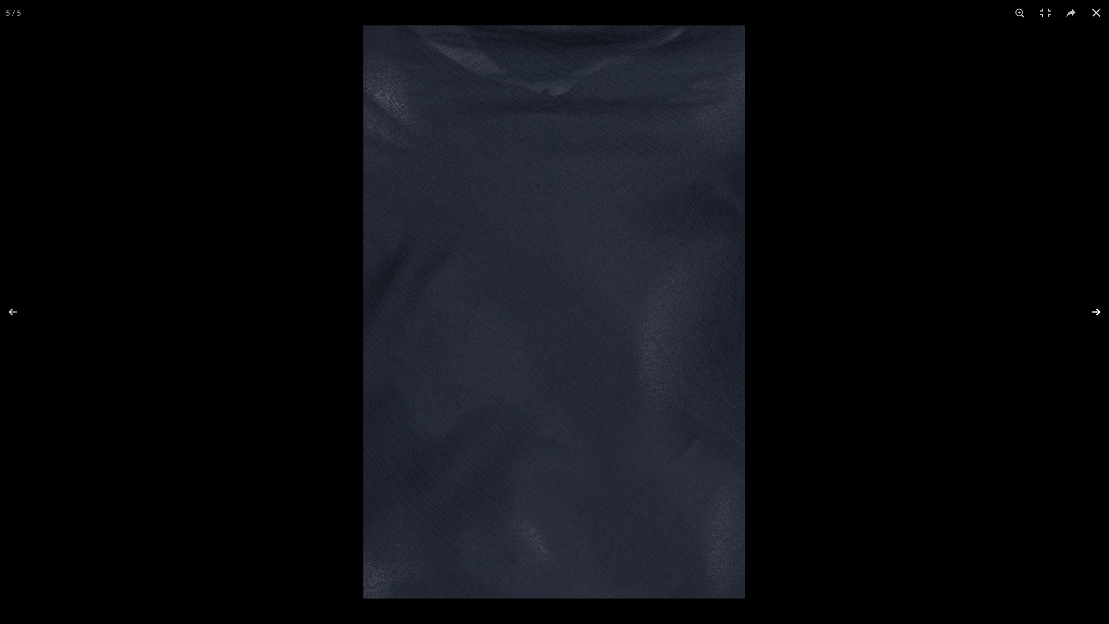
click at [1069, 300] on button at bounding box center [1089, 312] width 40 height 58
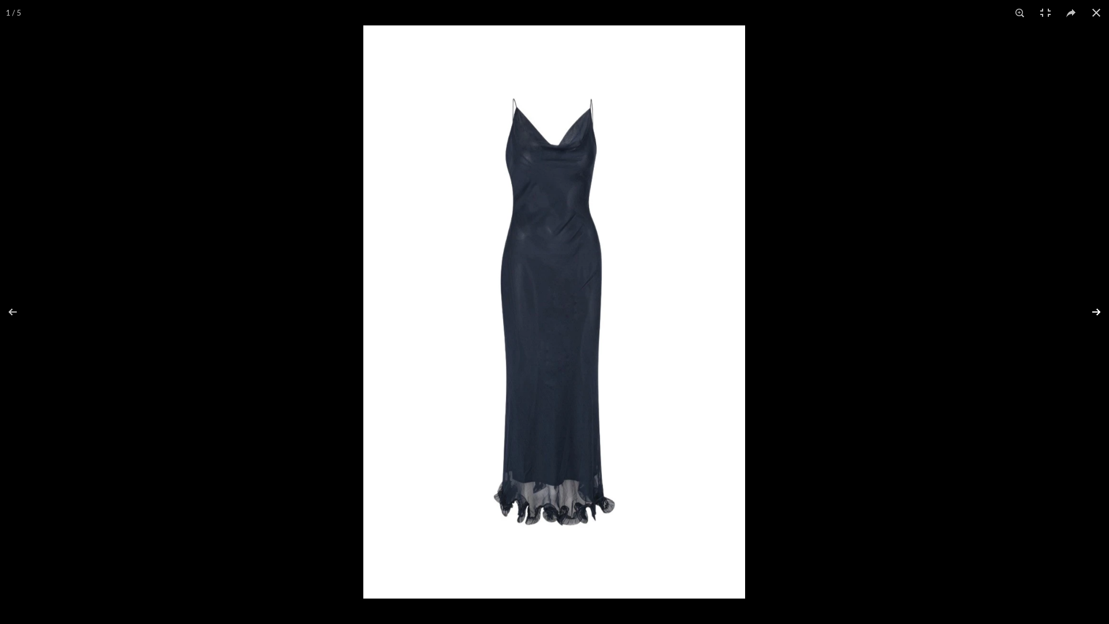
click at [1069, 300] on button at bounding box center [1089, 312] width 40 height 58
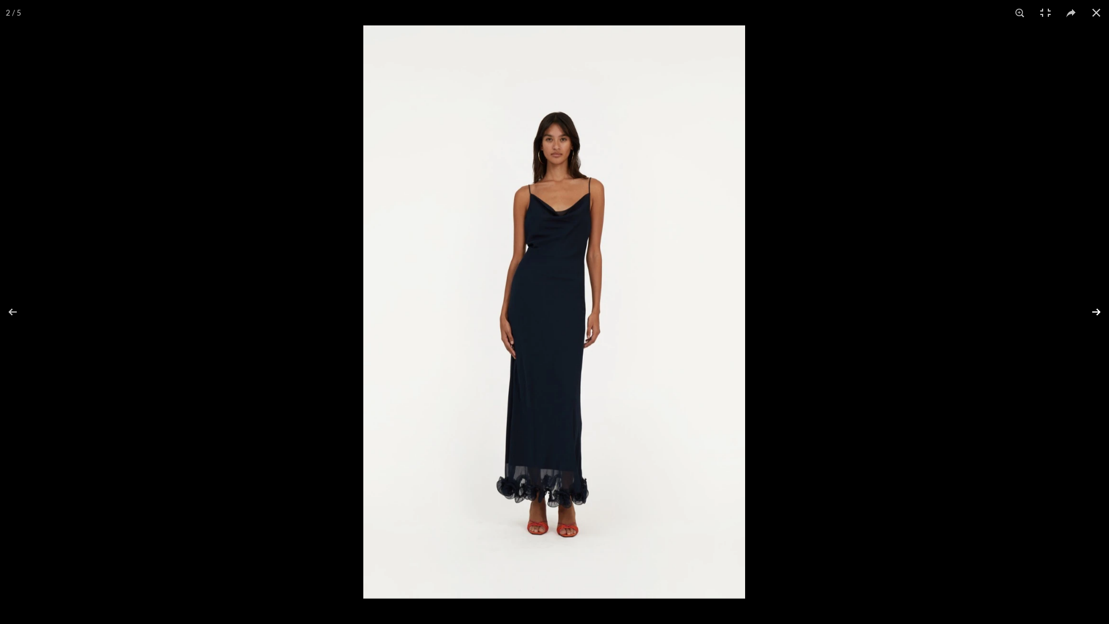
click at [1069, 300] on button at bounding box center [1089, 312] width 40 height 58
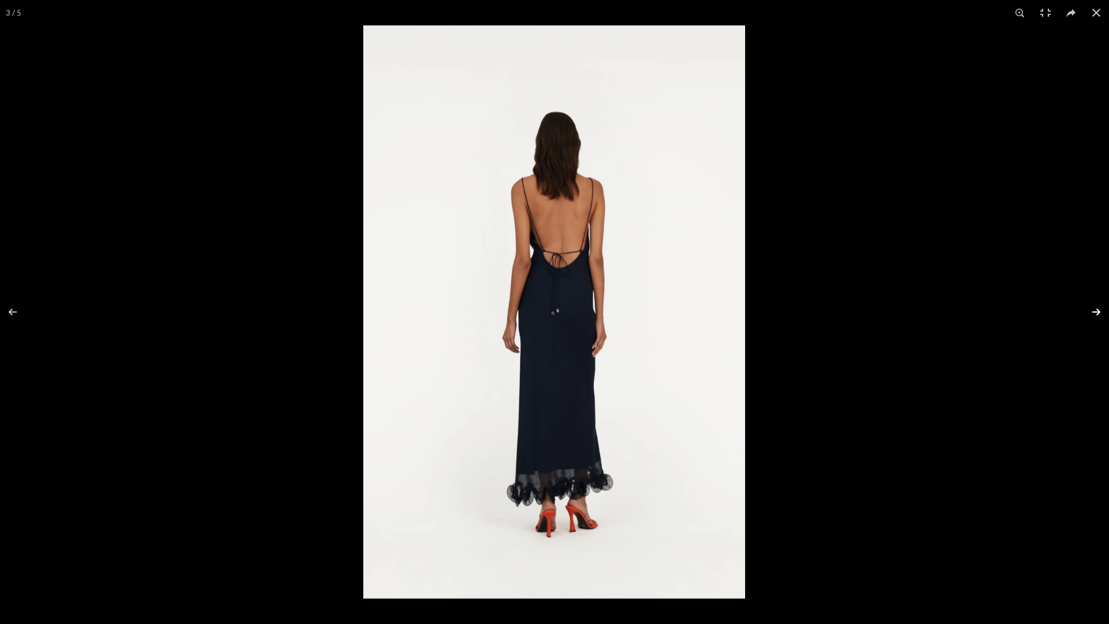
click at [1069, 300] on button at bounding box center [1089, 312] width 40 height 58
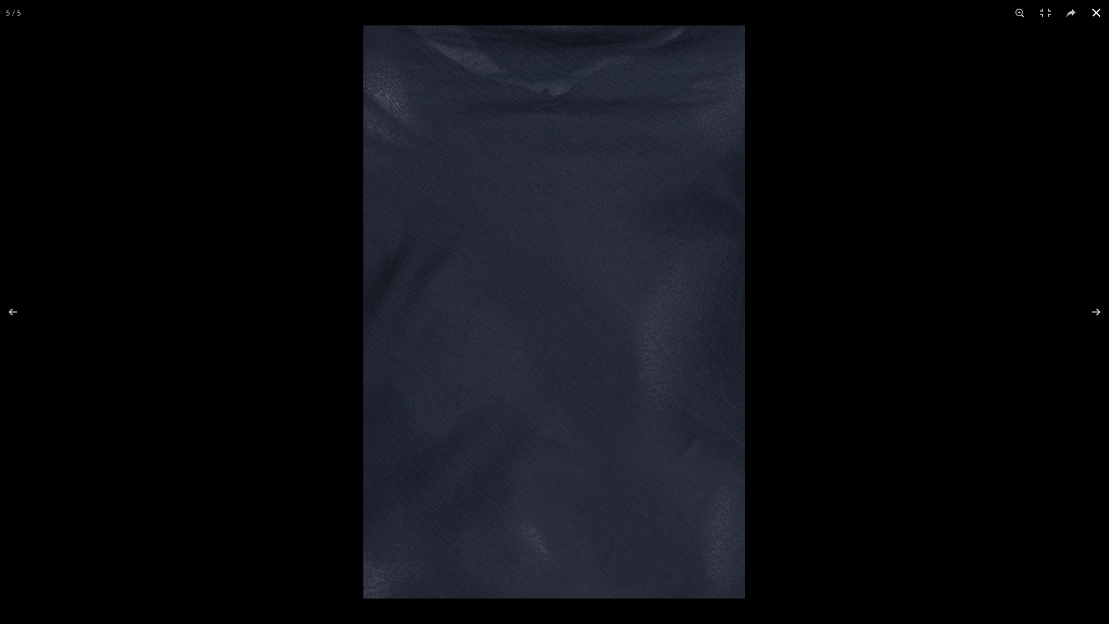
click at [1069, 10] on button at bounding box center [1096, 12] width 25 height 25
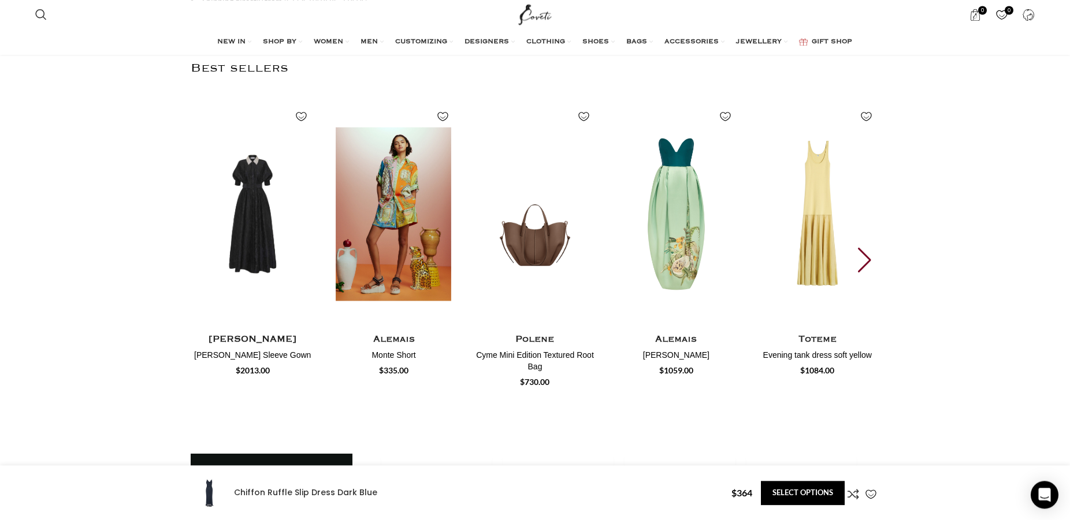
scroll to position [1473, 0]
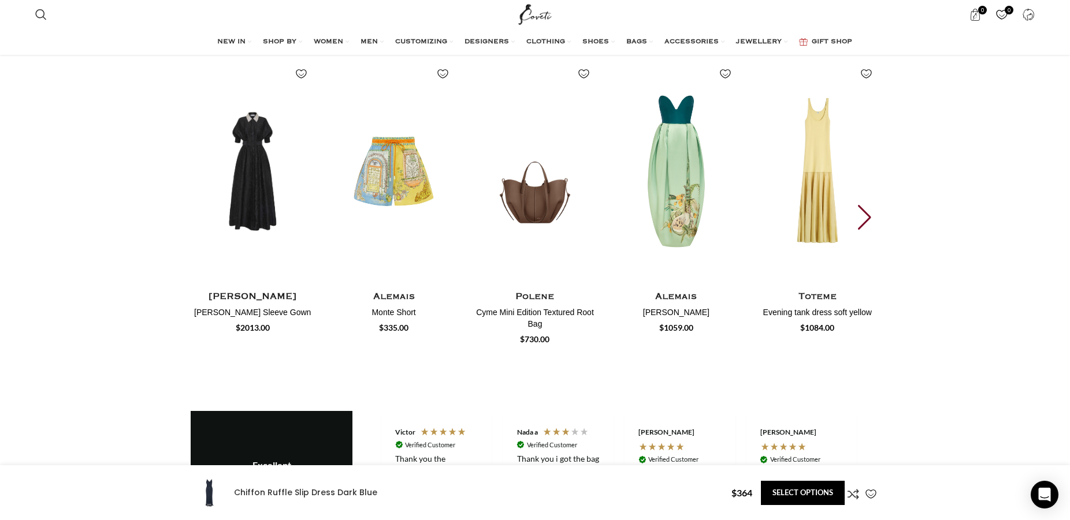
click at [865, 205] on div "Next slide" at bounding box center [866, 217] width 16 height 25
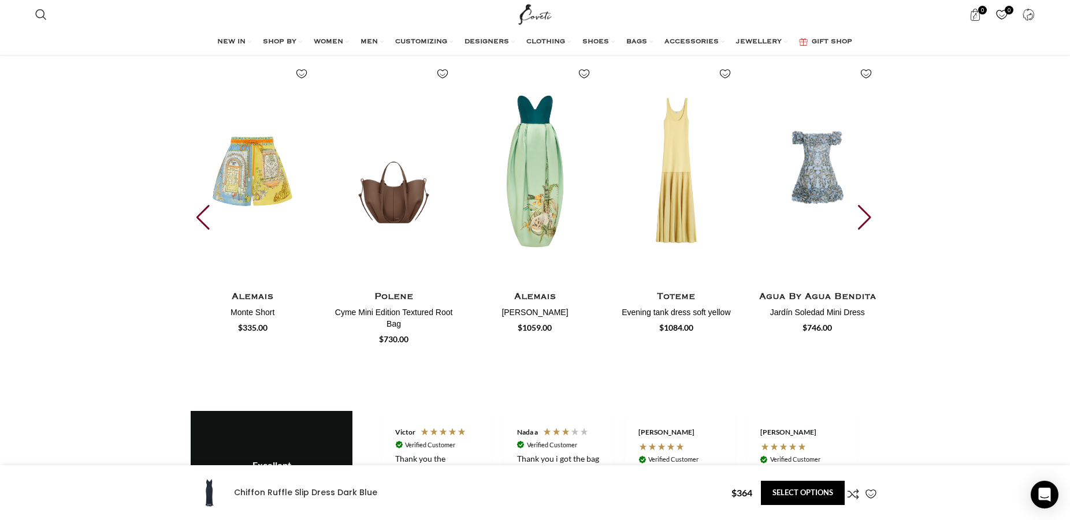
click at [865, 205] on div "Next slide" at bounding box center [866, 217] width 16 height 25
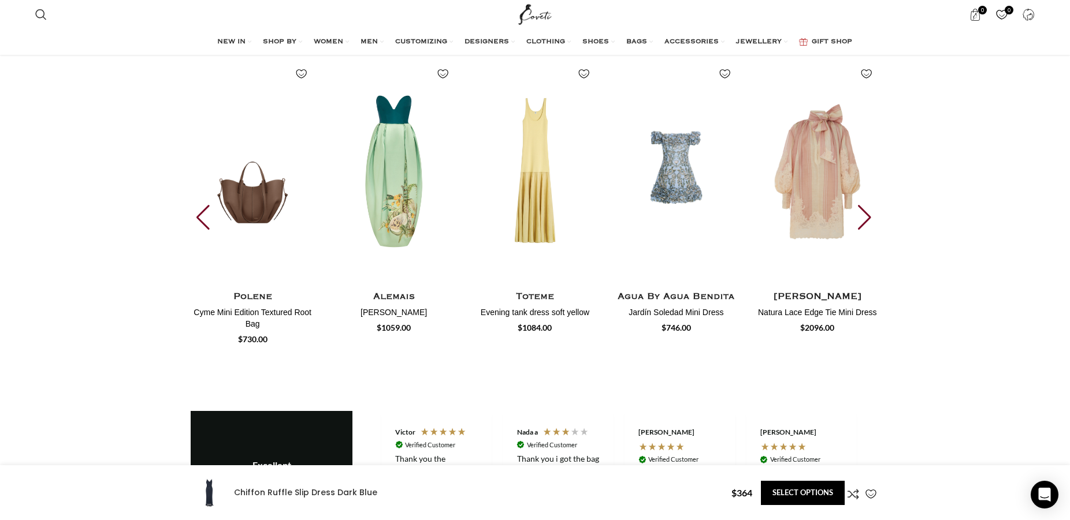
click at [865, 205] on div "Next slide" at bounding box center [866, 217] width 16 height 25
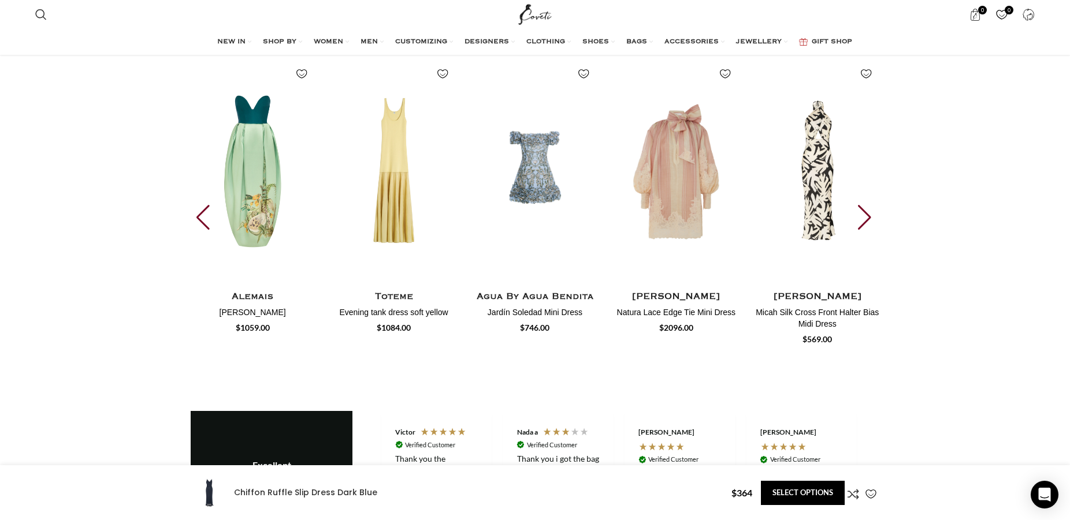
click at [867, 205] on div "Next slide" at bounding box center [866, 217] width 16 height 25
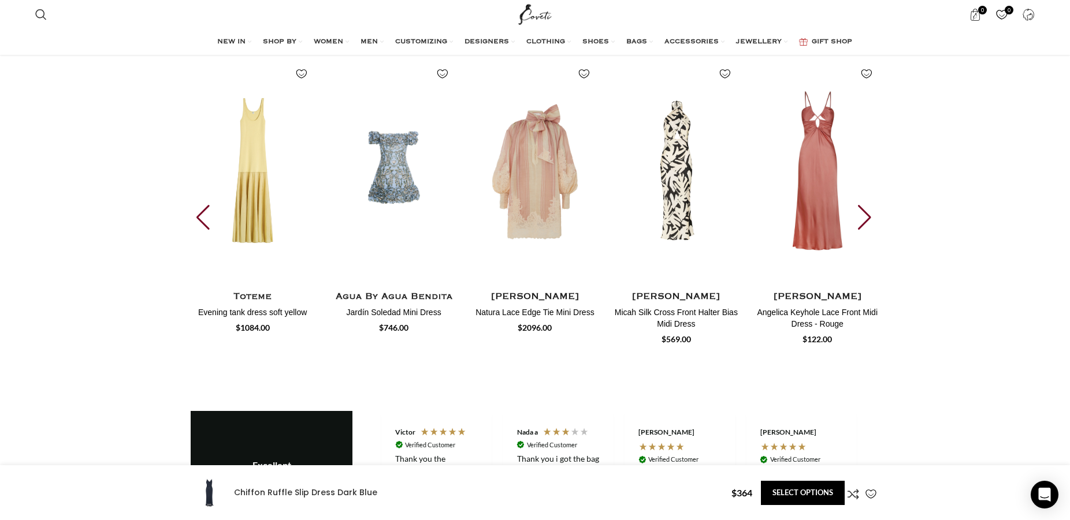
click at [868, 205] on div "Next slide" at bounding box center [866, 217] width 16 height 25
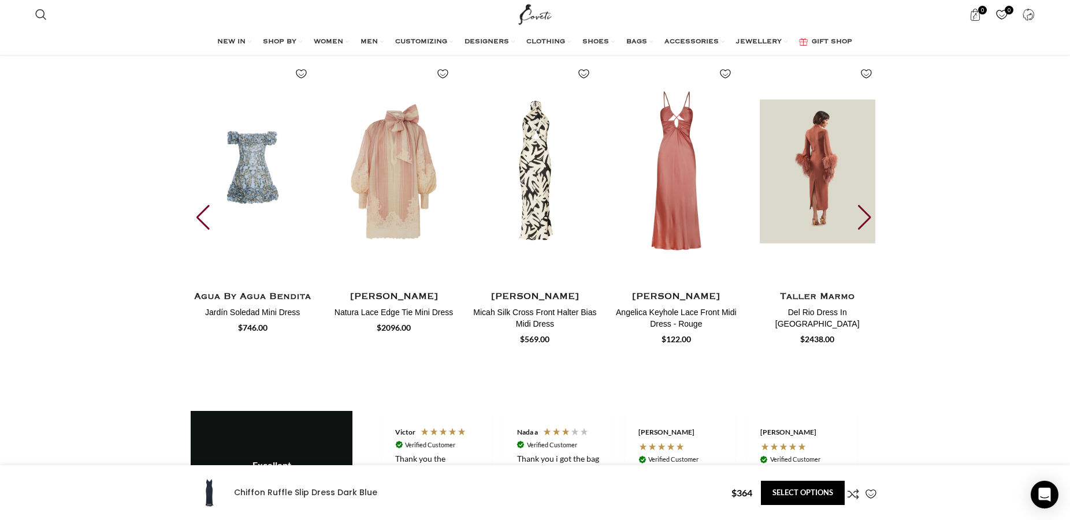
click at [874, 188] on img "10 / 30" at bounding box center [817, 172] width 128 height 238
click at [877, 187] on img "10 / 30" at bounding box center [817, 172] width 128 height 238
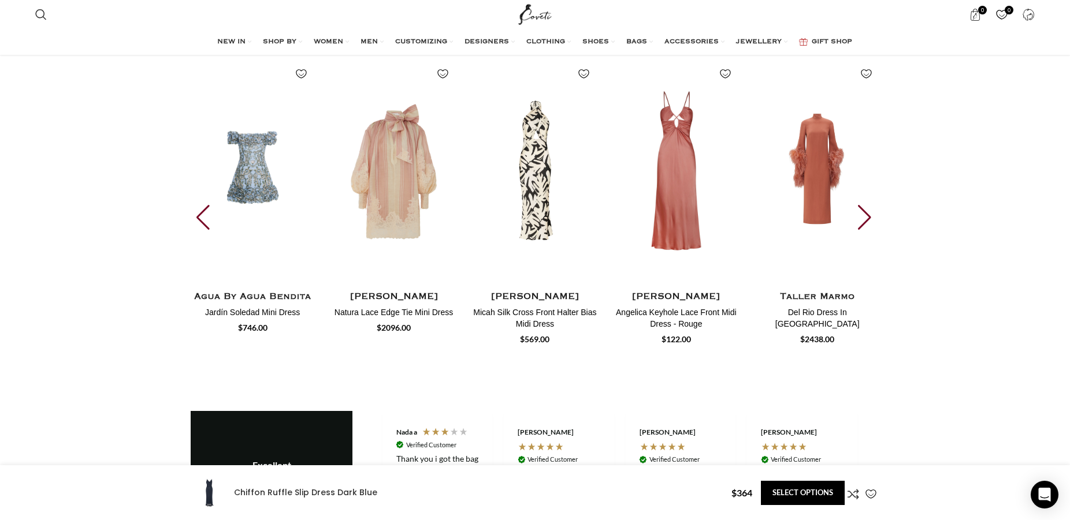
scroll to position [0, 364]
